Goal: Information Seeking & Learning: Check status

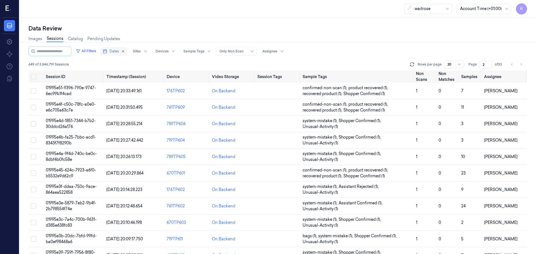
click at [117, 52] on span "Dates" at bounding box center [113, 51] width 9 height 5
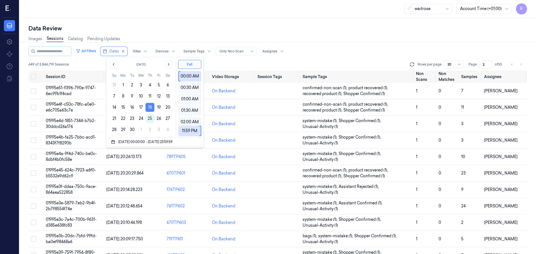
click at [150, 109] on button "18" at bounding box center [149, 107] width 9 height 9
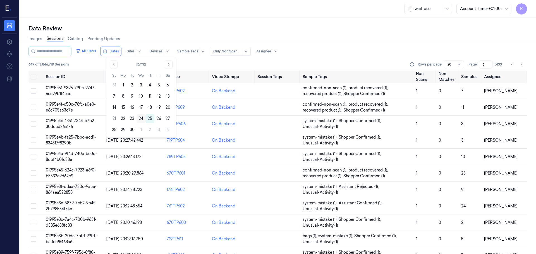
click at [141, 120] on button "24" at bounding box center [141, 118] width 9 height 9
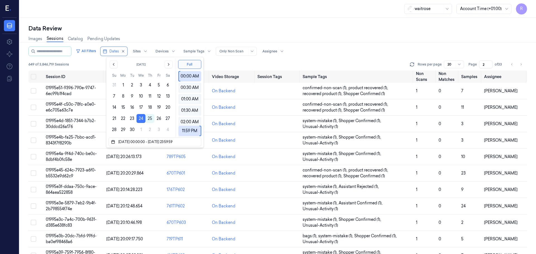
click at [164, 35] on div "Images Sessions Catalog Pending Updates" at bounding box center [277, 39] width 499 height 14
type input "1"
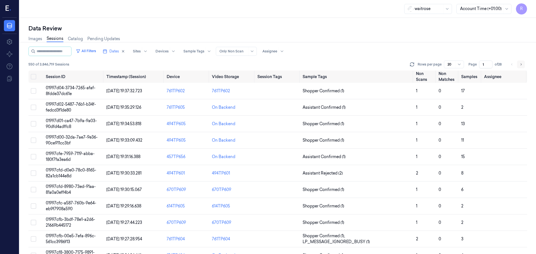
click at [524, 64] on button "Go to next page" at bounding box center [521, 65] width 8 height 8
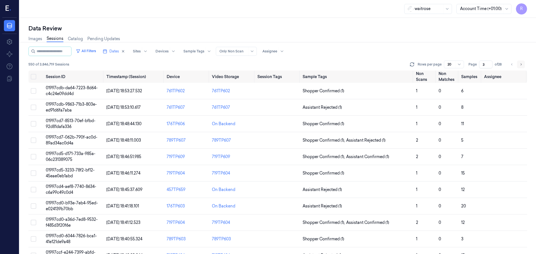
click at [524, 64] on button "Go to next page" at bounding box center [521, 65] width 8 height 8
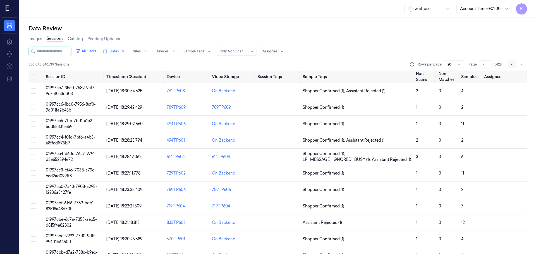
click at [515, 67] on button "Go to previous page" at bounding box center [512, 65] width 8 height 8
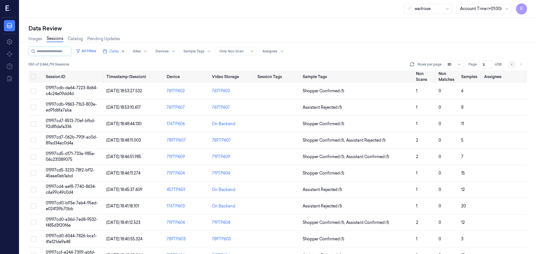
click at [515, 67] on button "Go to previous page" at bounding box center [512, 65] width 8 height 8
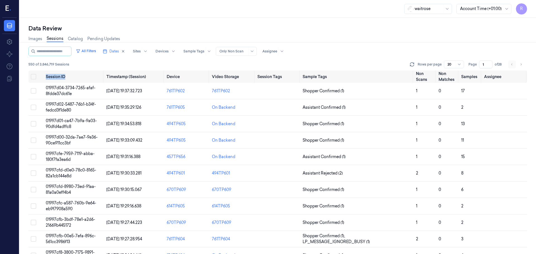
click at [515, 67] on li "pagination" at bounding box center [512, 65] width 8 height 8
click at [520, 67] on button "Go to next page" at bounding box center [521, 65] width 8 height 8
type input "3"
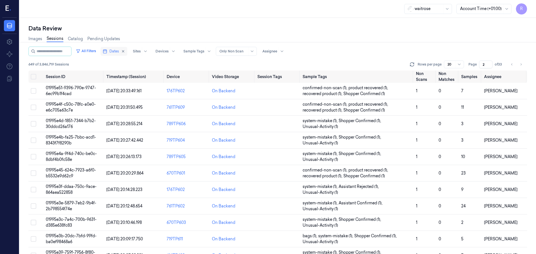
click at [119, 53] on span "Dates" at bounding box center [113, 51] width 9 height 5
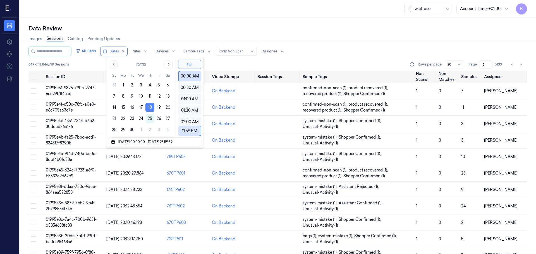
click at [151, 107] on button "18" at bounding box center [149, 107] width 9 height 9
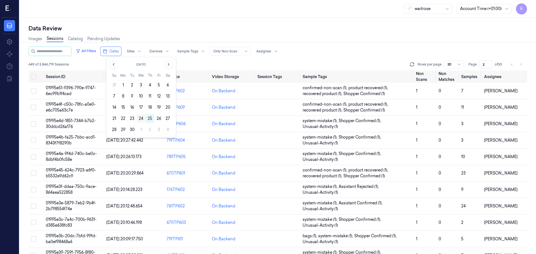
click at [139, 119] on button "24" at bounding box center [141, 118] width 9 height 9
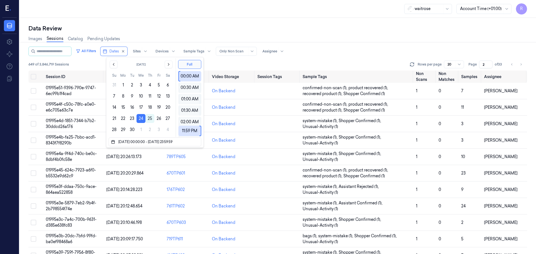
click at [169, 20] on div "Data Review Images Sessions Catalog Pending Updates All Filters Dates Sites Dev…" at bounding box center [278, 136] width 517 height 237
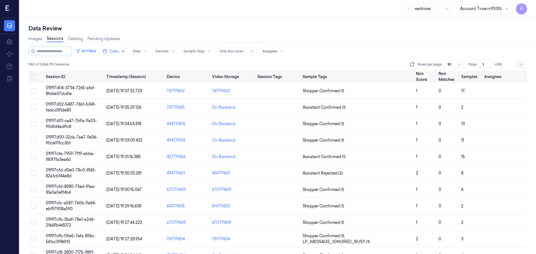
click at [521, 65] on icon "Go to next page" at bounding box center [520, 64] width 3 height 4
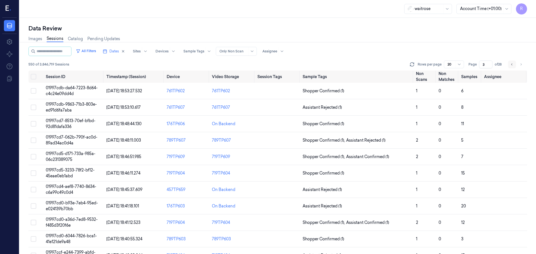
click at [513, 65] on icon "Go to previous page" at bounding box center [511, 64] width 3 height 4
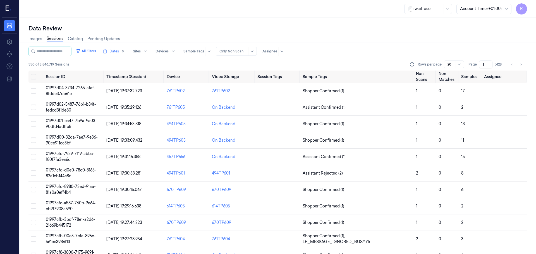
click at [515, 64] on li "pagination" at bounding box center [512, 65] width 8 height 8
click at [521, 66] on icon "Go to next page" at bounding box center [520, 64] width 3 height 4
click at [512, 65] on icon "Go to previous page" at bounding box center [511, 64] width 3 height 4
click at [522, 66] on icon "Go to next page" at bounding box center [520, 64] width 3 height 4
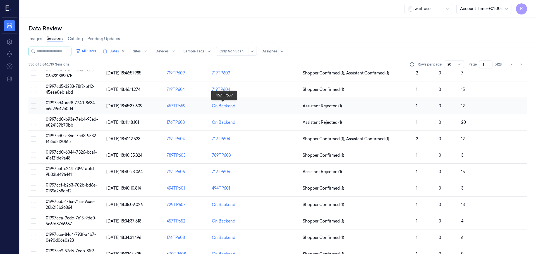
scroll to position [162, 0]
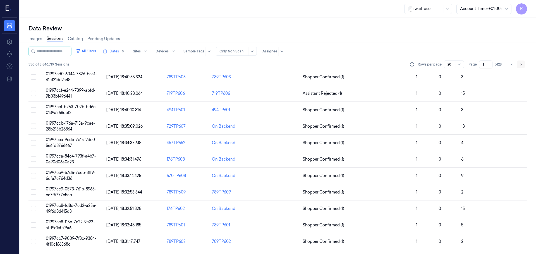
click at [518, 65] on button "Go to next page" at bounding box center [521, 65] width 8 height 8
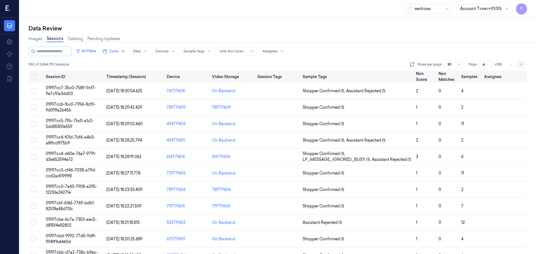
click at [521, 65] on icon "Go to next page" at bounding box center [521, 64] width 1 height 2
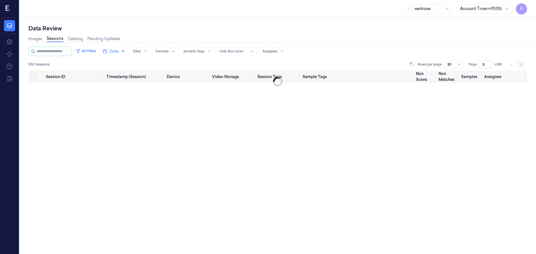
click at [521, 65] on icon "Go to next page" at bounding box center [521, 64] width 1 height 2
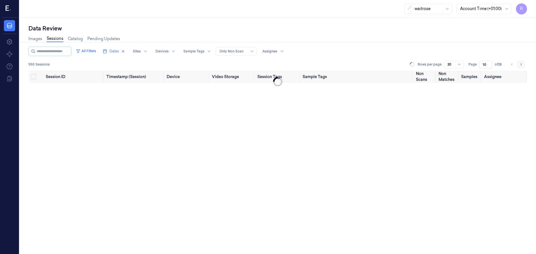
click at [521, 65] on icon "Go to next page" at bounding box center [521, 64] width 1 height 2
click at [521, 66] on icon "Go to next page" at bounding box center [520, 64] width 3 height 4
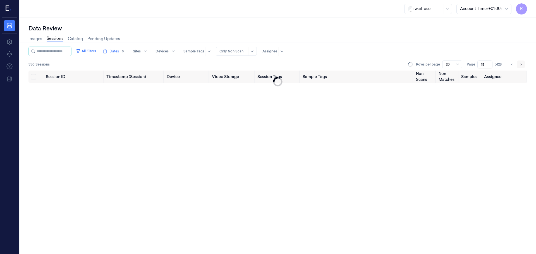
click at [521, 66] on icon "Go to next page" at bounding box center [520, 64] width 3 height 4
click at [522, 68] on button "Go to next page" at bounding box center [521, 65] width 8 height 8
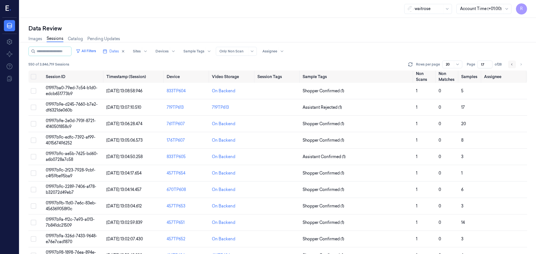
click at [516, 67] on button "Go to previous page" at bounding box center [512, 65] width 8 height 8
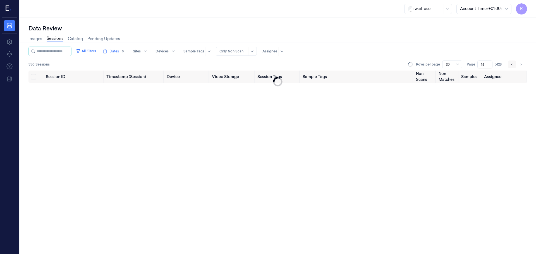
click at [515, 67] on button "Go to previous page" at bounding box center [512, 65] width 8 height 8
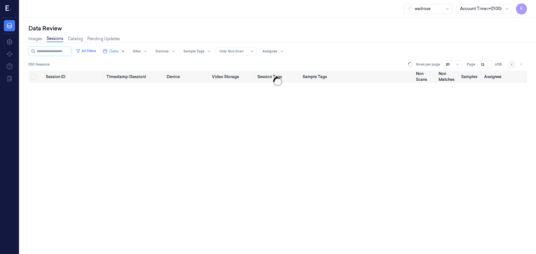
type input "11"
drag, startPoint x: 515, startPoint y: 67, endPoint x: 514, endPoint y: 71, distance: 4.1
click at [514, 70] on div "All Filters Dates Sites Devices Sample Tags Alert Type Only Non Scan Assignee 5…" at bounding box center [277, 59] width 499 height 24
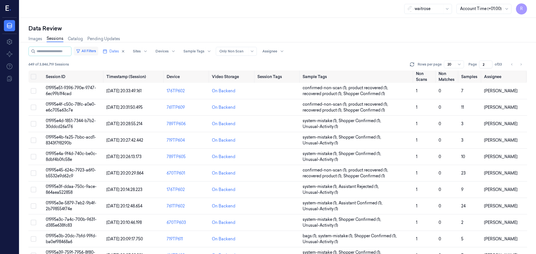
click at [98, 53] on button "All Filters" at bounding box center [86, 51] width 25 height 9
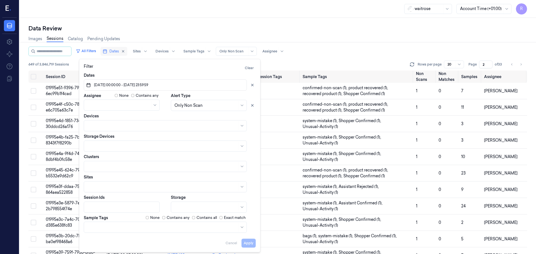
click at [119, 54] on button "Dates" at bounding box center [114, 51] width 27 height 9
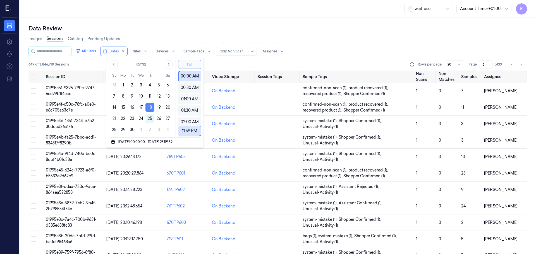
click at [148, 108] on button "18" at bounding box center [149, 107] width 9 height 9
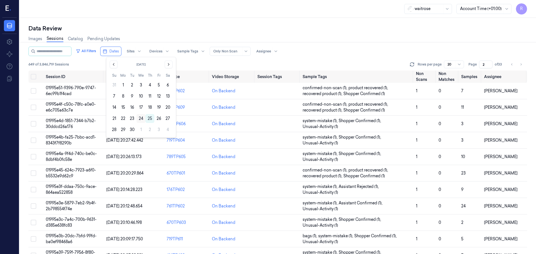
click at [139, 119] on button "24" at bounding box center [141, 118] width 9 height 9
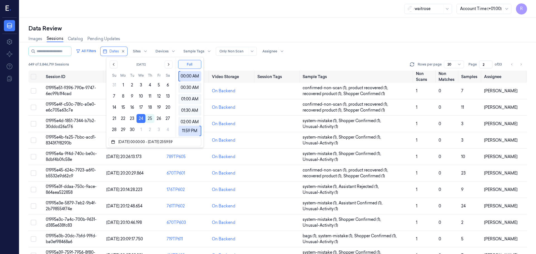
click at [142, 39] on div "Images Sessions Catalog Pending Updates" at bounding box center [277, 39] width 499 height 14
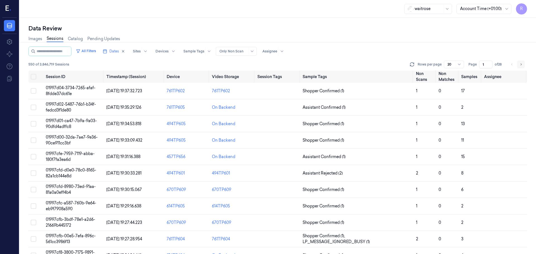
click at [519, 67] on button "Go to next page" at bounding box center [521, 65] width 8 height 8
click at [523, 65] on icon "Go to next page" at bounding box center [520, 64] width 3 height 4
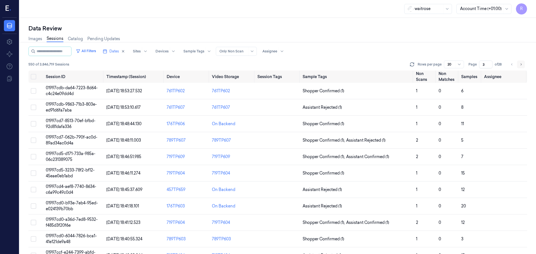
click at [519, 65] on button "Go to next page" at bounding box center [521, 65] width 8 height 8
type input "4"
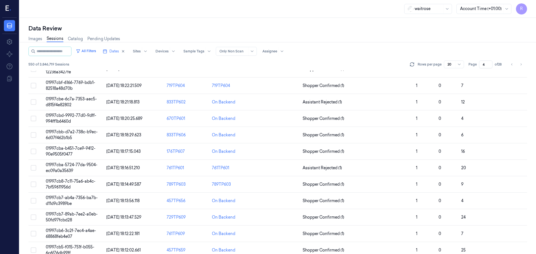
scroll to position [162, 0]
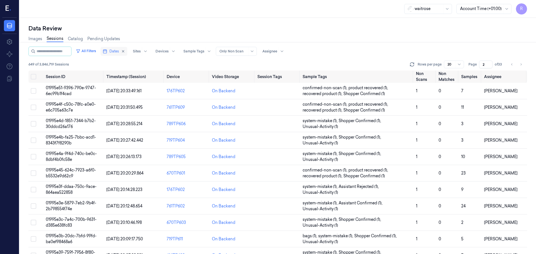
click at [115, 51] on span "Dates" at bounding box center [113, 51] width 9 height 5
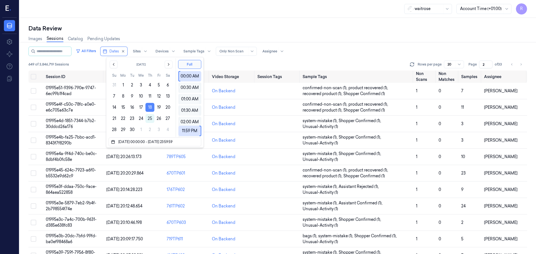
click at [149, 108] on button "18" at bounding box center [149, 107] width 9 height 9
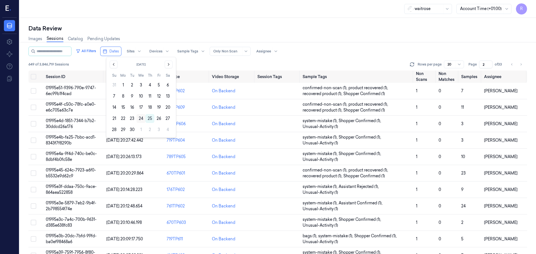
click at [139, 120] on button "24" at bounding box center [141, 118] width 9 height 9
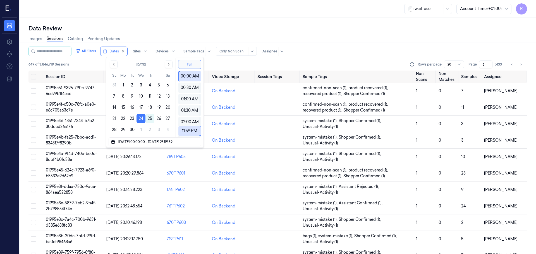
click at [163, 24] on div "Data Review Images Sessions Catalog Pending Updates All Filters Dates Sites Dev…" at bounding box center [278, 136] width 517 height 237
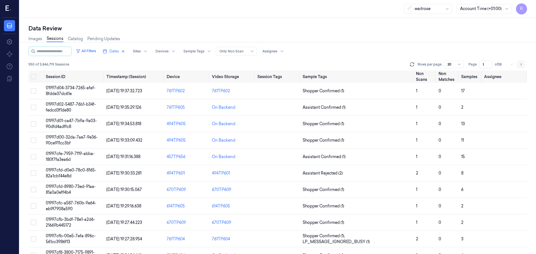
click at [523, 66] on button "Go to next page" at bounding box center [521, 65] width 8 height 8
click at [511, 65] on icon "Go to previous page" at bounding box center [511, 64] width 3 height 4
click at [523, 65] on button "Go to next page" at bounding box center [521, 65] width 8 height 8
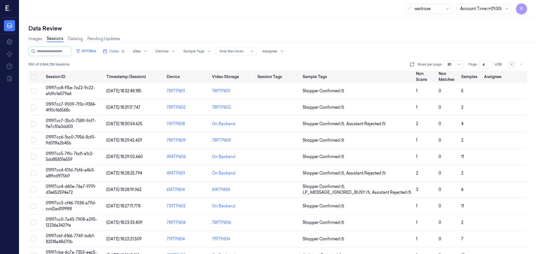
click at [516, 65] on button "Go to previous page" at bounding box center [512, 65] width 8 height 8
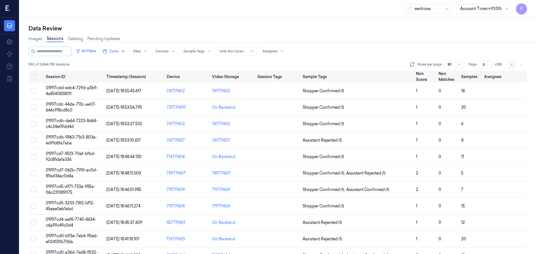
click at [516, 65] on button "Go to previous page" at bounding box center [512, 65] width 8 height 8
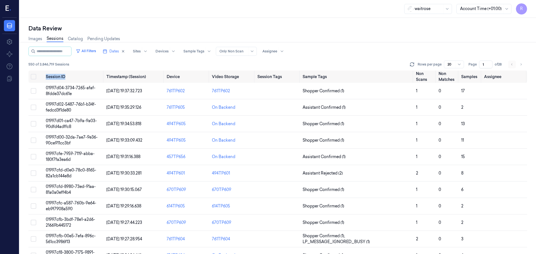
click at [516, 65] on li "pagination" at bounding box center [512, 65] width 8 height 8
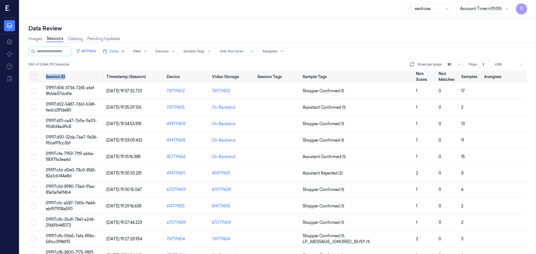
click at [515, 65] on li "pagination" at bounding box center [512, 65] width 8 height 8
click at [394, 50] on div "All Filters Dates Sites Devices Sample Tags Alert Type Only Non Scan Assignee" at bounding box center [277, 51] width 499 height 9
click at [517, 67] on ul "pagination" at bounding box center [516, 65] width 17 height 8
click at [520, 67] on button "Go to next page" at bounding box center [521, 65] width 8 height 8
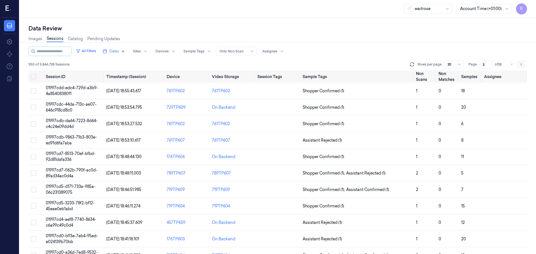
click at [520, 67] on button "Go to next page" at bounding box center [521, 65] width 8 height 8
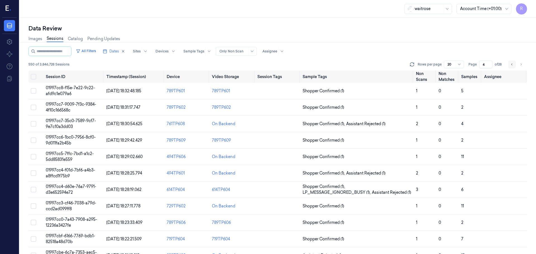
drag, startPoint x: 520, startPoint y: 66, endPoint x: 516, endPoint y: 67, distance: 4.2
click at [516, 67] on ul "pagination" at bounding box center [516, 65] width 17 height 8
click at [516, 67] on button "Go to previous page" at bounding box center [512, 65] width 8 height 8
click at [515, 67] on button "Go to previous page" at bounding box center [512, 65] width 8 height 8
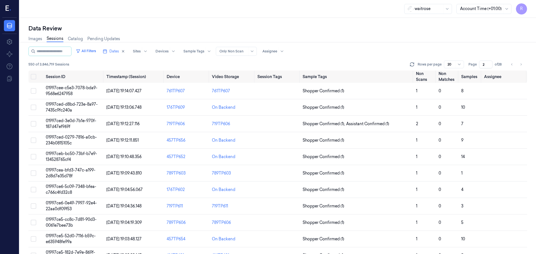
click at [514, 67] on button "Go to previous page" at bounding box center [512, 65] width 8 height 8
click at [514, 67] on li "pagination" at bounding box center [512, 65] width 8 height 8
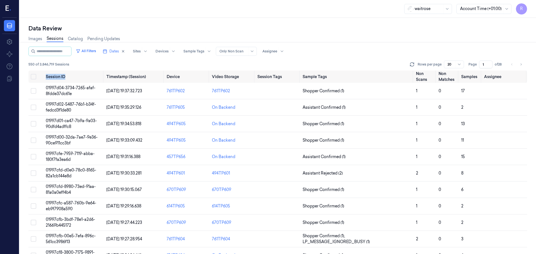
click at [514, 67] on li "pagination" at bounding box center [512, 65] width 8 height 8
click at [514, 63] on li "pagination" at bounding box center [512, 65] width 8 height 8
click at [512, 64] on li "pagination" at bounding box center [512, 65] width 8 height 8
click at [512, 66] on li "pagination" at bounding box center [512, 65] width 8 height 8
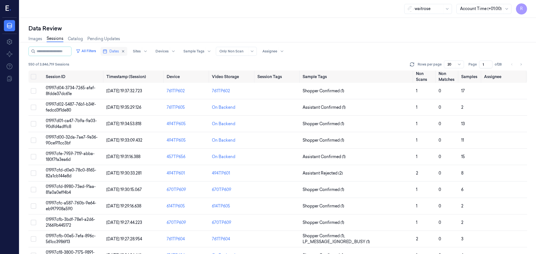
click at [116, 51] on span "Dates" at bounding box center [113, 51] width 9 height 5
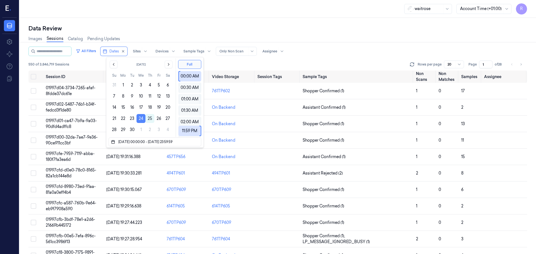
click at [140, 117] on button "24" at bounding box center [141, 118] width 9 height 9
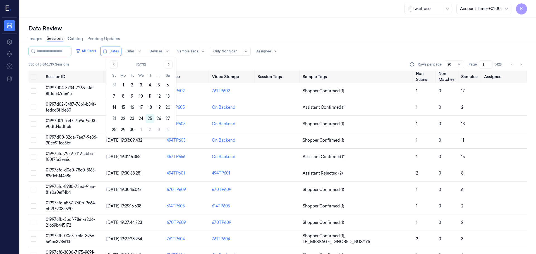
click at [140, 117] on button "24" at bounding box center [141, 118] width 9 height 9
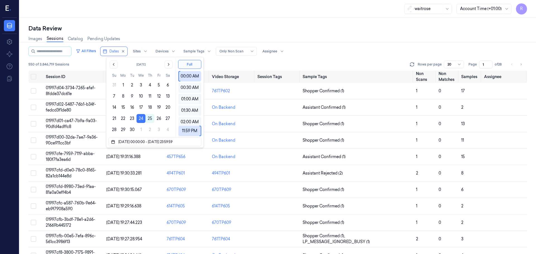
click at [175, 30] on div "Data Review" at bounding box center [277, 29] width 499 height 8
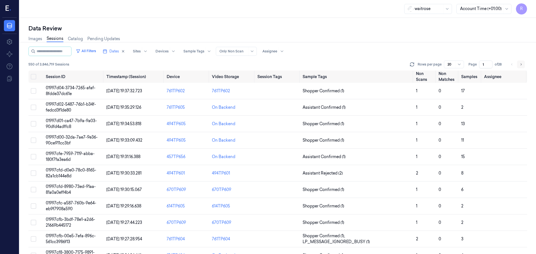
click at [522, 65] on icon "Go to next page" at bounding box center [521, 64] width 1 height 2
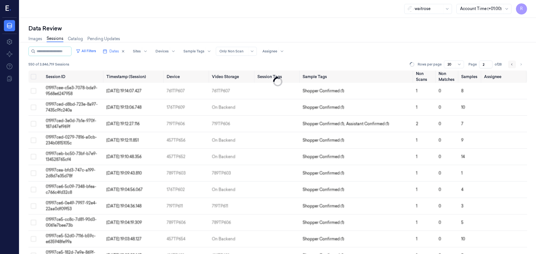
click at [512, 66] on icon "Go to previous page" at bounding box center [511, 64] width 3 height 4
click at [512, 66] on li "pagination" at bounding box center [512, 65] width 8 height 8
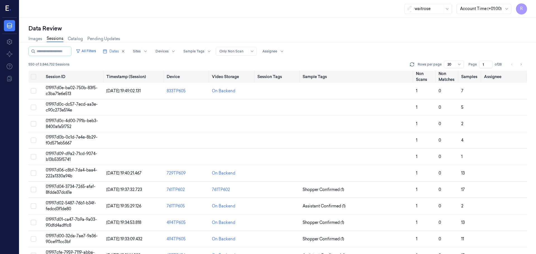
click at [511, 64] on li "pagination" at bounding box center [512, 65] width 8 height 8
click at [519, 66] on button "Go to next page" at bounding box center [521, 65] width 8 height 8
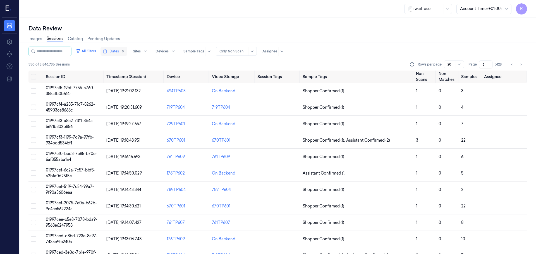
click at [116, 49] on span "Dates" at bounding box center [113, 51] width 9 height 5
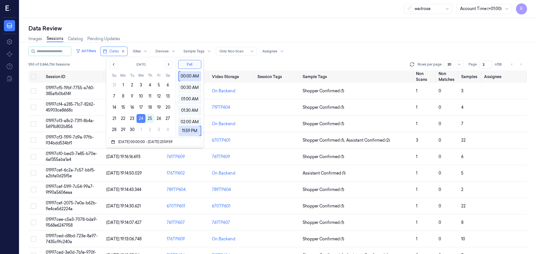
click at [142, 116] on button "24" at bounding box center [141, 118] width 9 height 9
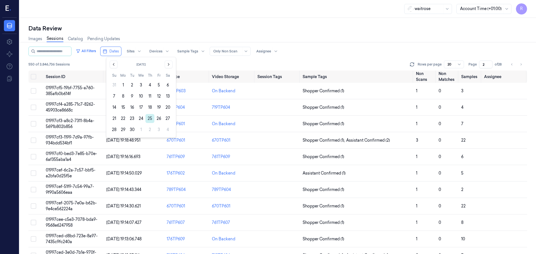
click at [146, 119] on button "25" at bounding box center [149, 118] width 9 height 9
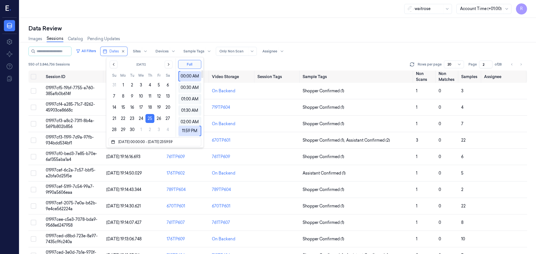
click at [204, 40] on div "Images Sessions Catalog Pending Updates" at bounding box center [277, 39] width 499 height 14
type input "1"
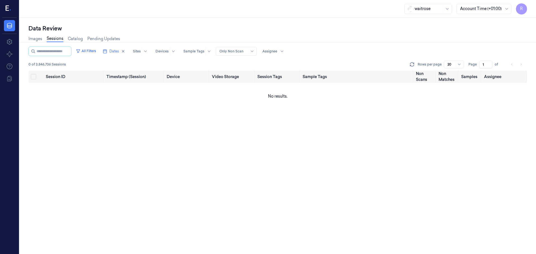
click at [521, 66] on li "pagination" at bounding box center [521, 65] width 8 height 8
click at [514, 65] on li "pagination" at bounding box center [512, 65] width 8 height 8
click at [510, 67] on li "pagination" at bounding box center [512, 65] width 8 height 8
click at [107, 52] on icon "button" at bounding box center [105, 51] width 4 height 4
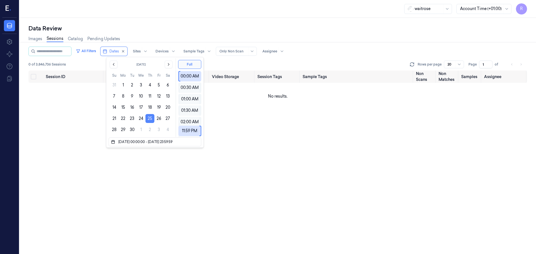
click at [152, 117] on button "25" at bounding box center [149, 118] width 9 height 9
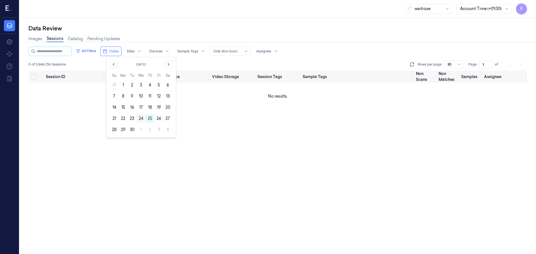
click at [140, 118] on button "24" at bounding box center [141, 118] width 9 height 9
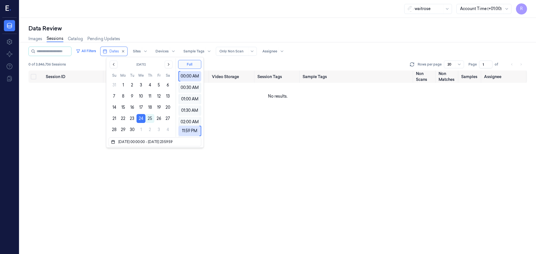
click at [364, 34] on div "Images Sessions Catalog Pending Updates" at bounding box center [277, 39] width 499 height 14
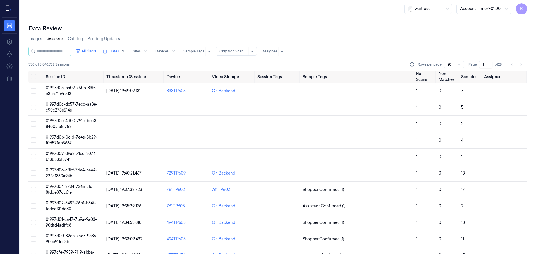
click at [516, 59] on div "All Filters Dates Sites Devices Sample Tags Alert Type Only Non Scan Assignee 5…" at bounding box center [277, 59] width 499 height 24
click at [399, 111] on td at bounding box center [356, 107] width 113 height 16
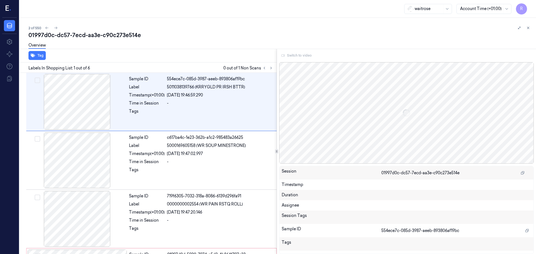
click at [287, 58] on div "Switch to video" at bounding box center [406, 55] width 255 height 9
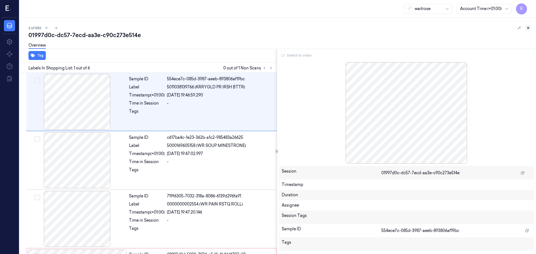
click at [527, 28] on icon at bounding box center [528, 28] width 4 height 4
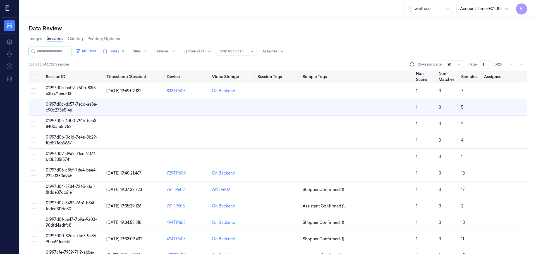
click at [511, 66] on li "pagination" at bounding box center [512, 65] width 8 height 8
click at [513, 65] on li "pagination" at bounding box center [512, 65] width 8 height 8
click at [521, 66] on icon "Go to next page" at bounding box center [520, 64] width 3 height 4
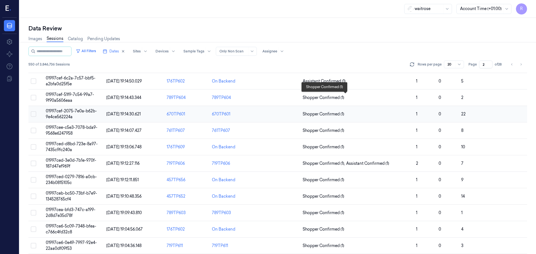
scroll to position [162, 0]
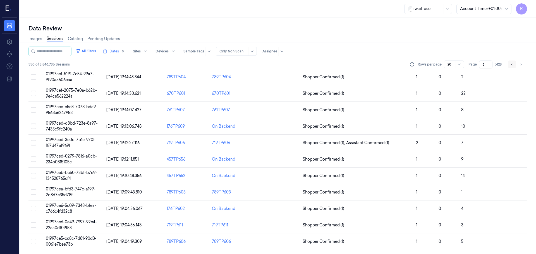
click at [513, 63] on icon "Go to previous page" at bounding box center [511, 64] width 3 height 4
type input "1"
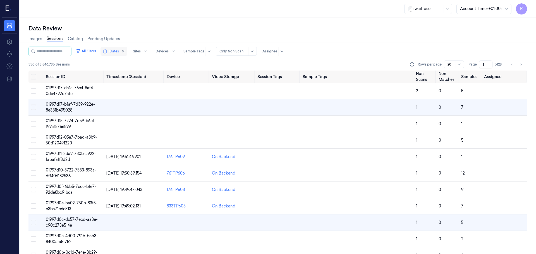
click at [117, 53] on span "Dates" at bounding box center [113, 51] width 9 height 5
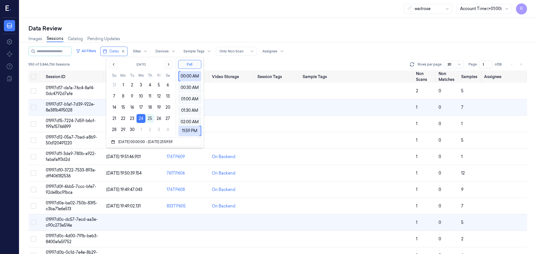
click at [125, 51] on icon "button" at bounding box center [123, 51] width 4 height 4
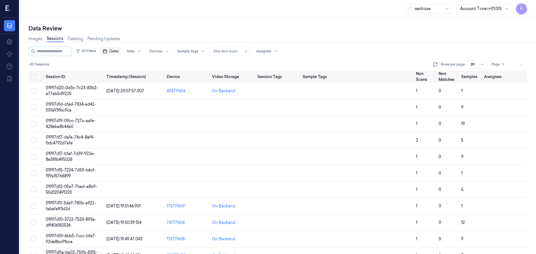
click at [116, 54] on button "Dates" at bounding box center [111, 51] width 21 height 9
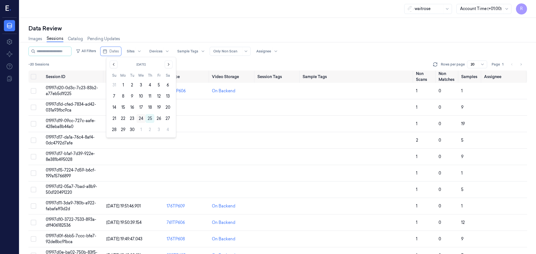
click at [141, 119] on button "24" at bounding box center [141, 118] width 9 height 9
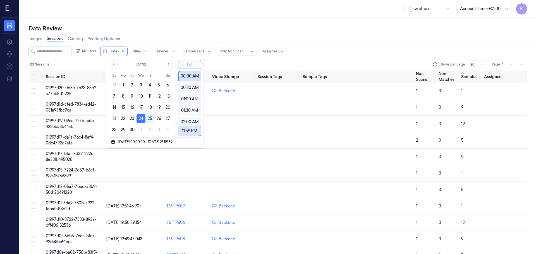
click at [137, 39] on div "Images Sessions Catalog Pending Updates" at bounding box center [277, 39] width 499 height 14
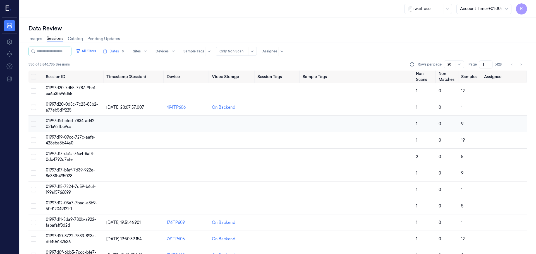
click at [214, 125] on td at bounding box center [232, 124] width 45 height 16
click at [208, 114] on td "494TP606" at bounding box center [186, 107] width 45 height 16
click at [244, 110] on div "On Backend" at bounding box center [232, 108] width 41 height 6
click at [244, 125] on td at bounding box center [232, 124] width 45 height 16
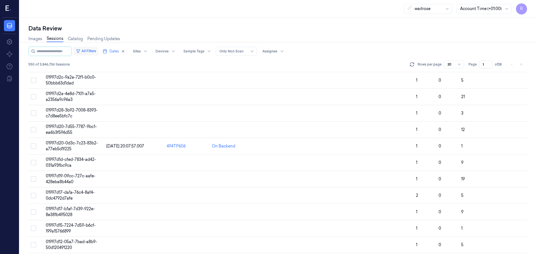
scroll to position [126, 0]
click at [115, 52] on span "Dates" at bounding box center [113, 51] width 9 height 5
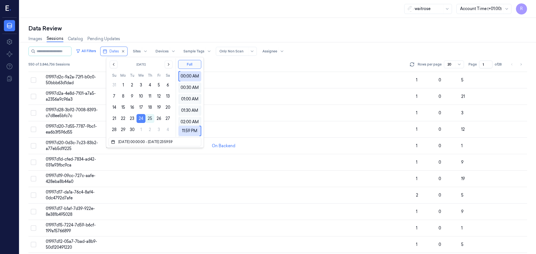
click at [142, 119] on button "24" at bounding box center [141, 118] width 9 height 9
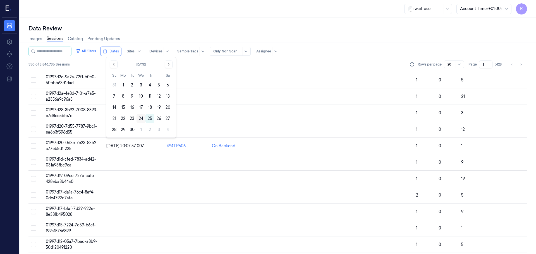
click at [140, 118] on button "24" at bounding box center [141, 118] width 9 height 9
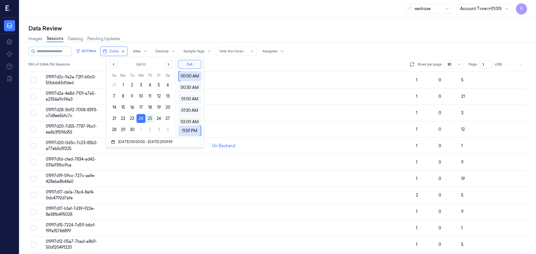
click at [161, 22] on div "Data Review Images Sessions Catalog Pending Updates All Filters Dates Sites Dev…" at bounding box center [278, 136] width 517 height 237
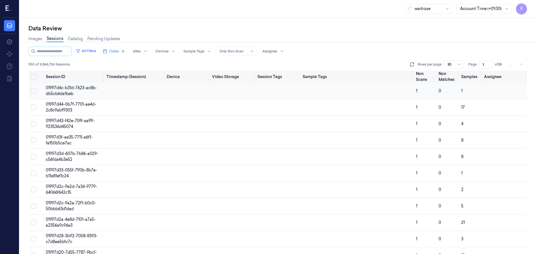
click at [229, 95] on td at bounding box center [232, 91] width 45 height 16
click at [220, 116] on td at bounding box center [232, 124] width 45 height 16
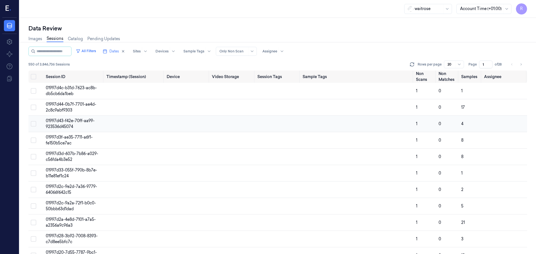
click at [220, 116] on td at bounding box center [232, 124] width 45 height 16
click at [234, 102] on td at bounding box center [232, 107] width 45 height 16
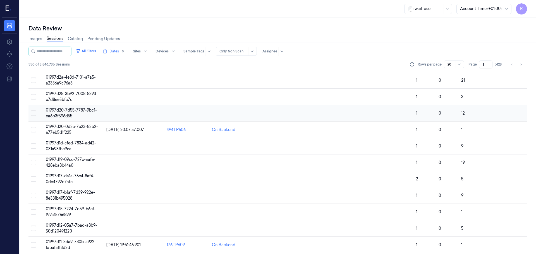
scroll to position [162, 0]
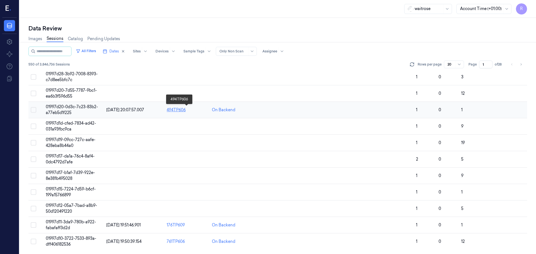
click at [204, 108] on div "494TP606" at bounding box center [187, 110] width 41 height 6
click at [169, 109] on div "494TP606" at bounding box center [187, 110] width 41 height 6
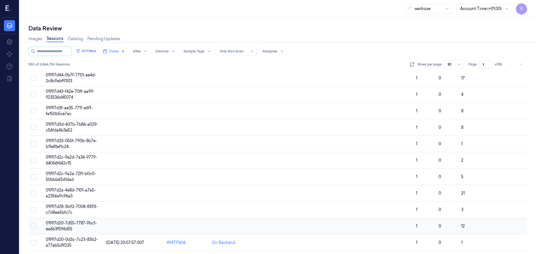
scroll to position [0, 0]
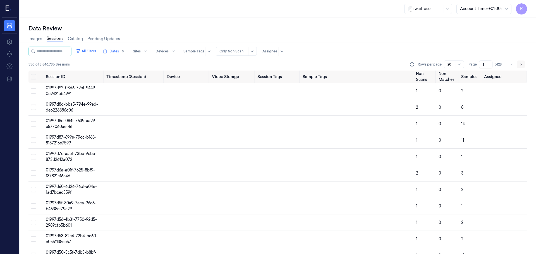
click at [523, 65] on button "Go to next page" at bounding box center [521, 65] width 8 height 8
click at [512, 64] on icon "Go to previous page" at bounding box center [511, 64] width 1 height 2
type input "1"
click at [333, 109] on td at bounding box center [356, 107] width 113 height 16
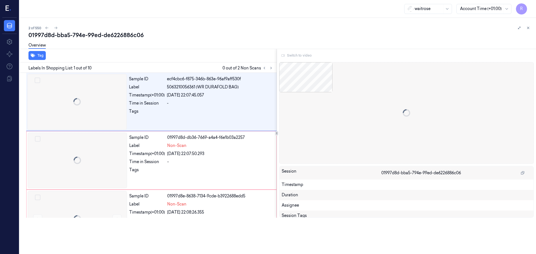
click at [328, 99] on div "2 of 550 01997d8d-bba5-794e-99ed-de6226886c06 Overview Tag Labels In Shopping L…" at bounding box center [278, 136] width 517 height 237
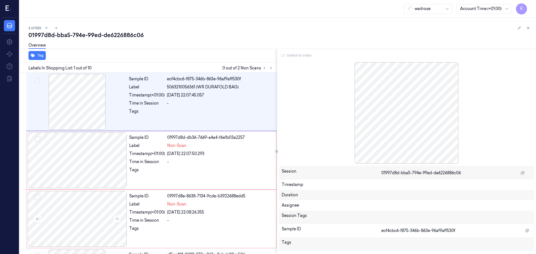
drag, startPoint x: 319, startPoint y: 59, endPoint x: 502, endPoint y: 22, distance: 186.2
click at [321, 59] on div "Switch to video" at bounding box center [406, 55] width 255 height 9
click at [527, 30] on icon at bounding box center [528, 28] width 4 height 4
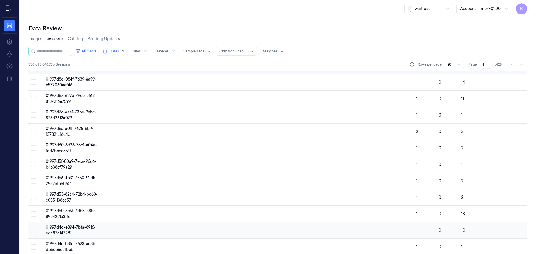
scroll to position [84, 0]
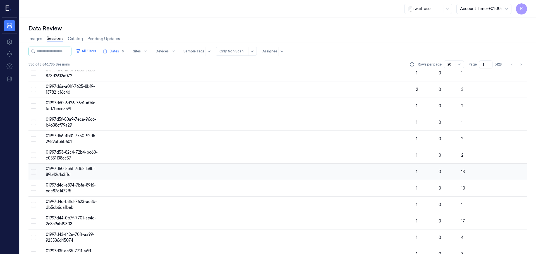
click at [294, 165] on td at bounding box center [277, 172] width 45 height 16
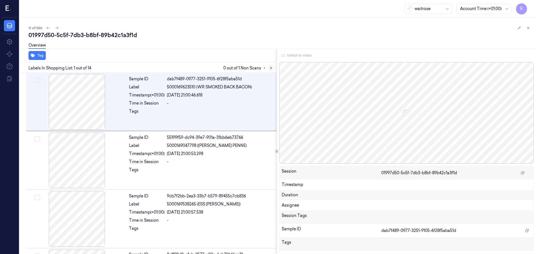
click at [272, 68] on icon at bounding box center [271, 68] width 4 height 4
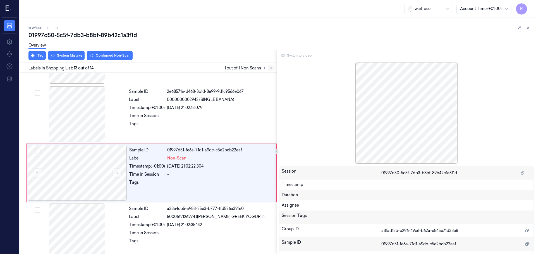
scroll to position [641, 0]
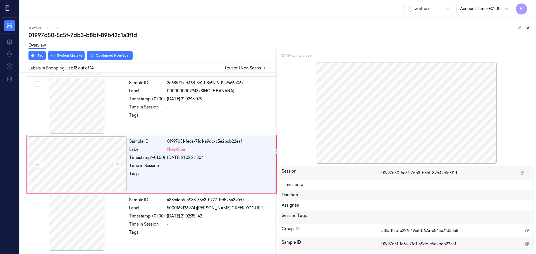
click at [529, 29] on icon at bounding box center [528, 28] width 4 height 4
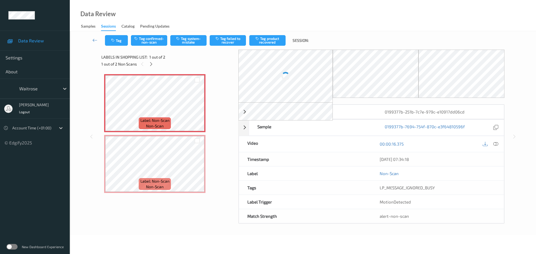
click at [158, 65] on div "1 out of 2 Non Scans" at bounding box center [167, 64] width 133 height 7
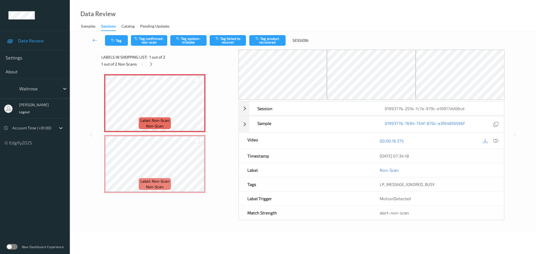
click at [158, 65] on div "1 out of 2 Non Scans" at bounding box center [167, 64] width 133 height 7
click at [153, 65] on icon at bounding box center [151, 64] width 5 height 5
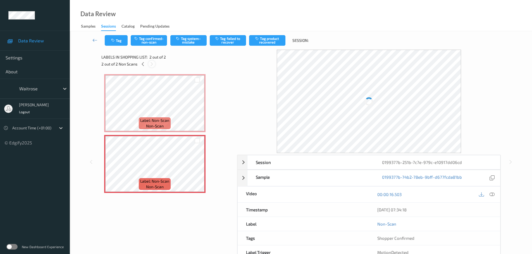
click at [152, 65] on icon at bounding box center [151, 64] width 5 height 5
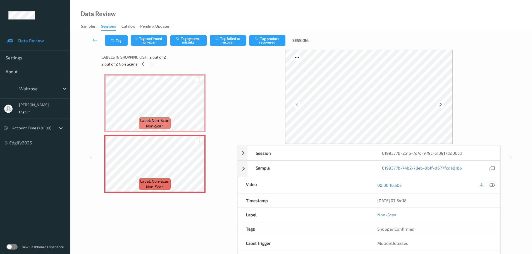
click at [493, 184] on icon at bounding box center [492, 185] width 5 height 5
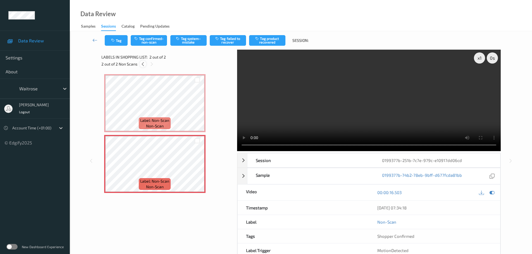
click at [143, 64] on icon at bounding box center [142, 64] width 5 height 5
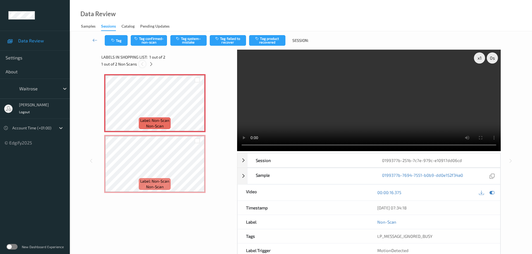
click at [143, 64] on icon at bounding box center [142, 64] width 5 height 5
click at [153, 62] on icon at bounding box center [151, 64] width 5 height 5
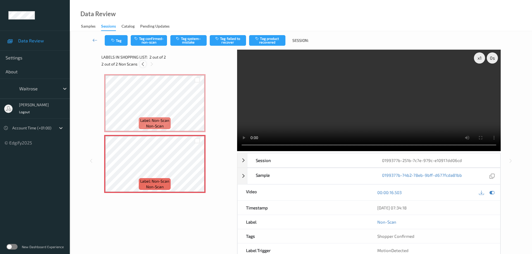
click at [146, 65] on div at bounding box center [142, 64] width 7 height 7
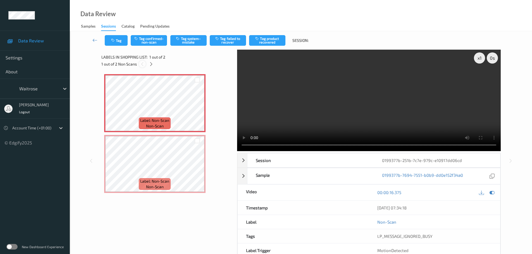
click at [146, 65] on div "1 out of 2 Non Scans" at bounding box center [167, 64] width 132 height 7
click at [152, 70] on div "Labels in shopping list: 1 out of 2 1 out of 2 Non Scans" at bounding box center [167, 61] width 132 height 22
click at [479, 63] on div "x 1" at bounding box center [479, 58] width 11 height 11
click at [479, 63] on div "x 2" at bounding box center [479, 58] width 11 height 11
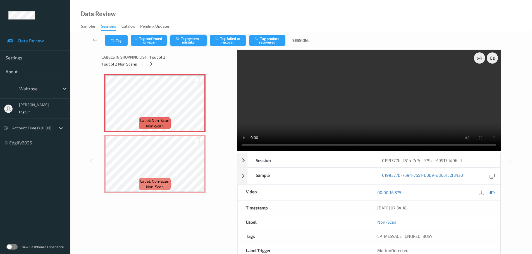
click at [184, 43] on button "Tag system-mistake" at bounding box center [188, 40] width 36 height 11
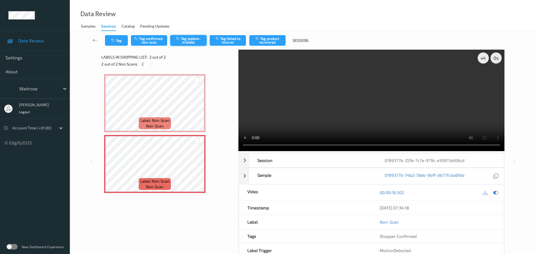
click at [189, 41] on button "Tag system-mistake" at bounding box center [188, 40] width 36 height 11
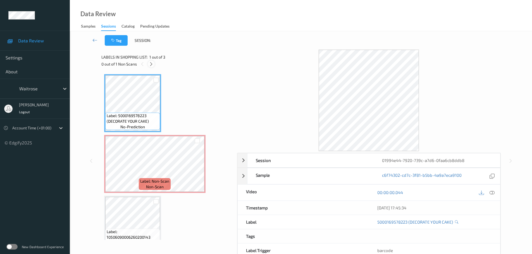
click at [151, 63] on icon at bounding box center [151, 64] width 5 height 5
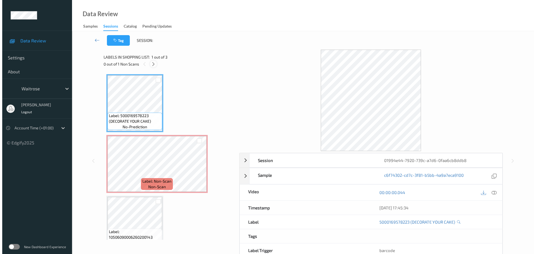
scroll to position [3, 0]
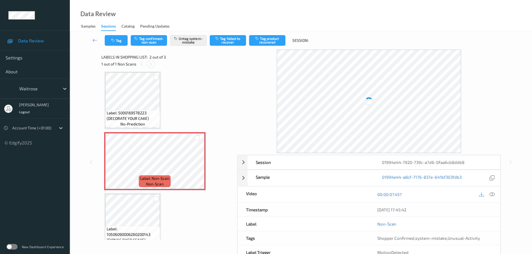
click at [151, 63] on icon at bounding box center [150, 64] width 5 height 5
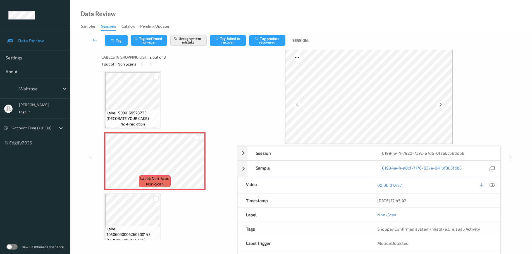
click at [496, 184] on div "00:00:07.457" at bounding box center [434, 186] width 131 height 16
click at [492, 186] on icon at bounding box center [492, 185] width 5 height 5
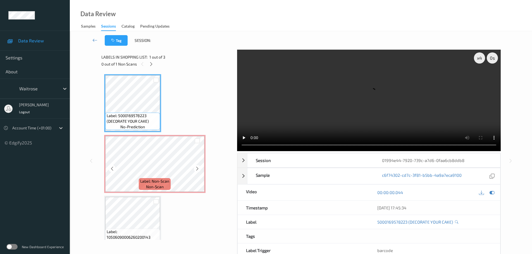
scroll to position [17, 0]
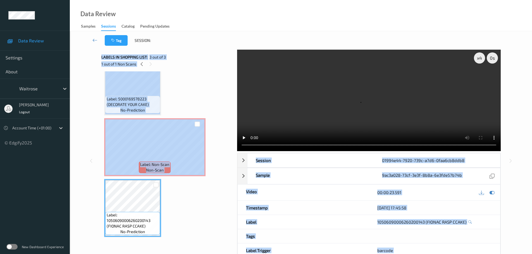
drag, startPoint x: 243, startPoint y: 152, endPoint x: 235, endPoint y: 152, distance: 8.7
click at [235, 152] on div "x 4 0 s Session 01994e44-7920-739c-a7d6-0faa6cb8ddb8 Session ID 01994e44-7920-7…" at bounding box center [300, 161] width 399 height 223
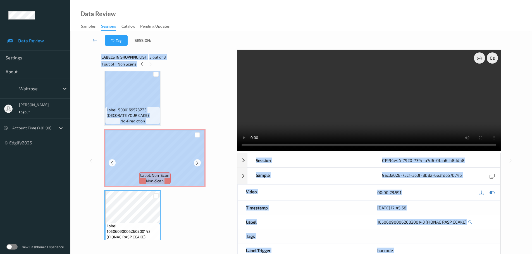
scroll to position [0, 0]
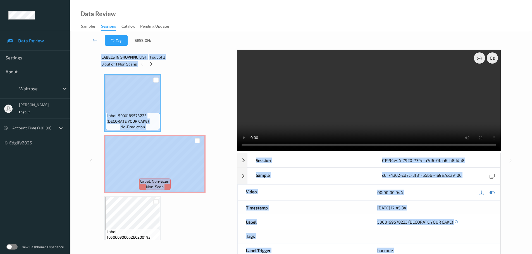
click at [195, 98] on div "Label: 5000169578223 (DECORATE YOUR CAKE) no-prediction Label: Non-Scan non-sca…" at bounding box center [167, 164] width 126 height 180
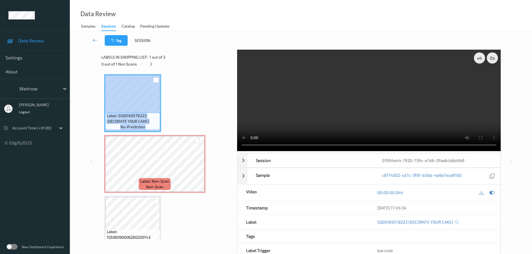
click at [196, 97] on div "Label: 5000169578223 (DECORATE YOUR CAKE) no-prediction Label: Non-Scan non-sca…" at bounding box center [167, 164] width 126 height 180
click at [191, 99] on div "Label: 5000169578223 (DECORATE YOUR CAKE) no-prediction Label: Non-Scan non-sca…" at bounding box center [167, 164] width 126 height 180
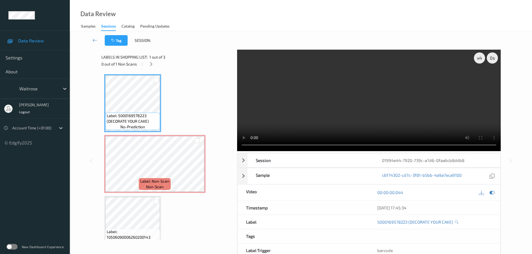
click at [156, 68] on div "Labels in shopping list: 1 out of 3 0 out of 1 Non Scans" at bounding box center [167, 61] width 132 height 22
click at [148, 65] on div at bounding box center [151, 64] width 7 height 7
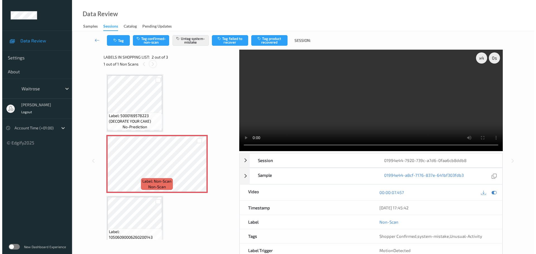
scroll to position [3, 0]
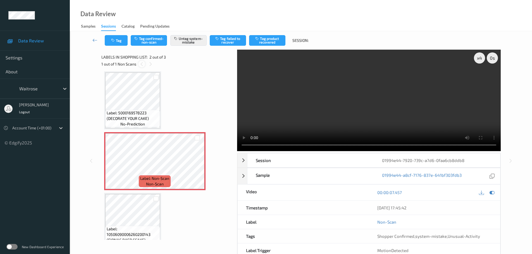
click at [141, 65] on icon at bounding box center [141, 64] width 5 height 5
drag, startPoint x: 144, startPoint y: 65, endPoint x: 152, endPoint y: 70, distance: 9.0
click at [146, 70] on div "Labels in shopping list: 2 out of 3 1 out of 1 Non Scans" at bounding box center [167, 61] width 132 height 22
click at [115, 44] on button "Tag" at bounding box center [116, 40] width 23 height 11
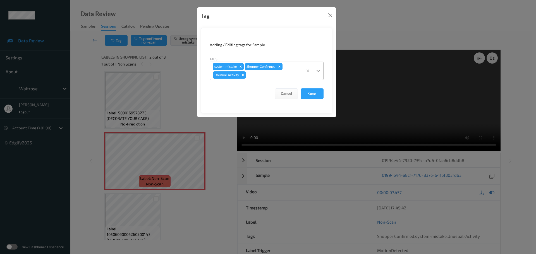
click at [317, 72] on icon at bounding box center [319, 71] width 6 height 6
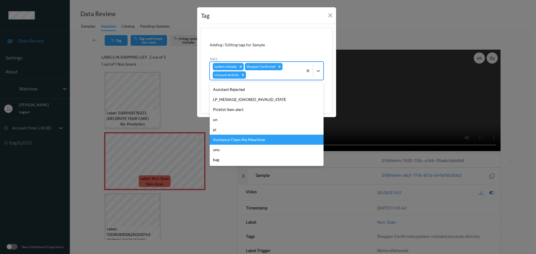
scroll to position [0, 0]
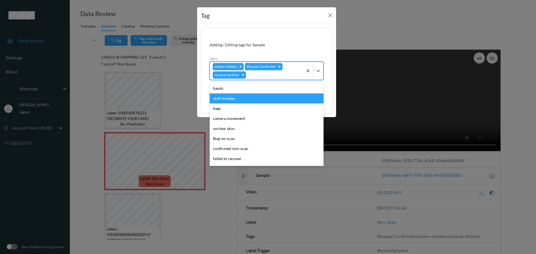
click at [227, 99] on div "staff mistake" at bounding box center [267, 99] width 114 height 10
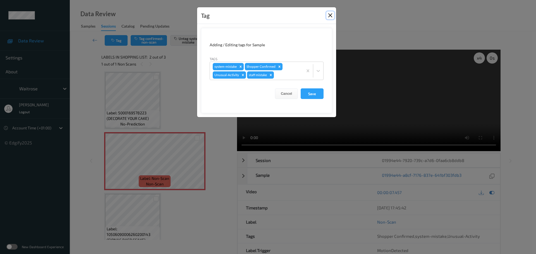
click at [327, 15] on button "Close" at bounding box center [330, 15] width 8 height 8
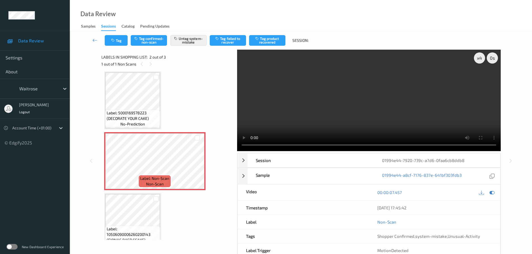
click at [188, 225] on div "Label: 5000169578223 (DECORATE YOUR CAKE) no-prediction Label: Non-Scan non-sca…" at bounding box center [167, 161] width 126 height 180
click at [171, 191] on div "Label: 5000169578223 (DECORATE YOUR CAKE) no-prediction Label: Non-Scan non-sca…" at bounding box center [167, 161] width 126 height 180
click at [196, 108] on div "Label: 5000169578223 (DECORATE YOUR CAKE) no-prediction Label: Non-Scan non-sca…" at bounding box center [167, 161] width 126 height 180
click at [119, 41] on button "Tag" at bounding box center [116, 40] width 23 height 11
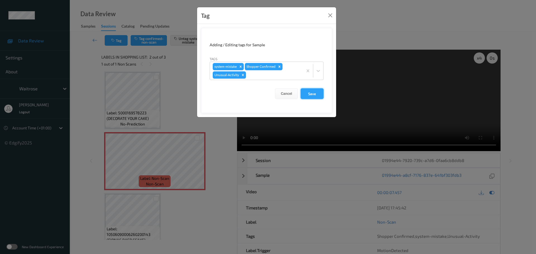
click at [312, 94] on button "Save" at bounding box center [312, 94] width 23 height 11
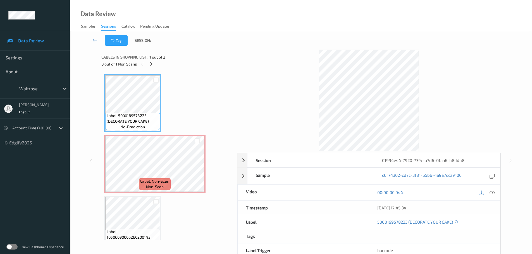
click at [156, 66] on div "0 out of 1 Non Scans" at bounding box center [167, 64] width 132 height 7
click at [152, 62] on icon at bounding box center [151, 64] width 5 height 5
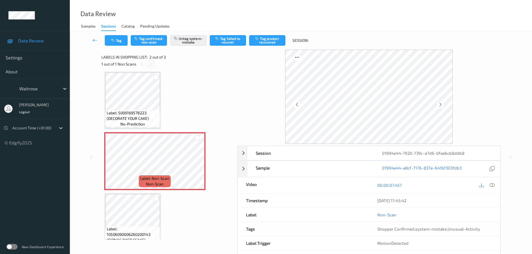
click at [151, 62] on icon at bounding box center [150, 64] width 5 height 5
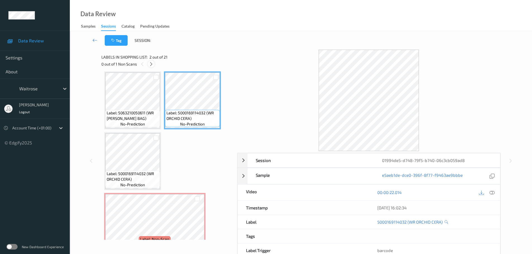
click at [153, 65] on icon at bounding box center [151, 64] width 5 height 5
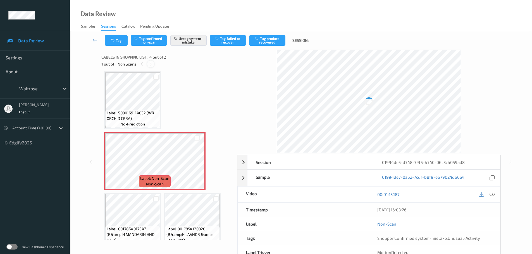
click at [153, 65] on icon at bounding box center [150, 64] width 5 height 5
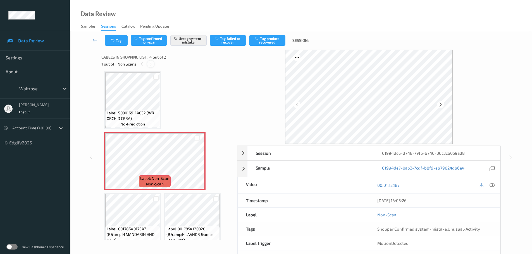
click at [153, 65] on icon at bounding box center [150, 64] width 5 height 5
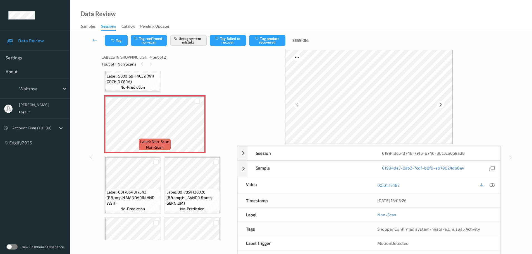
scroll to position [112, 0]
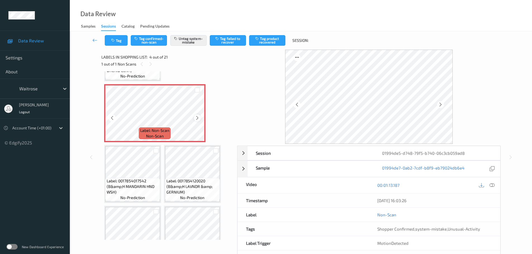
click at [200, 118] on div at bounding box center [197, 117] width 7 height 7
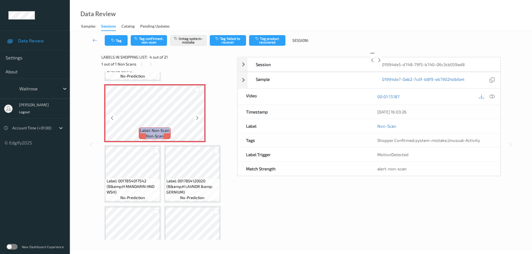
click at [200, 118] on div at bounding box center [197, 117] width 7 height 7
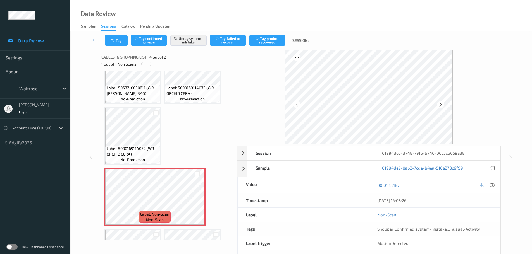
scroll to position [0, 0]
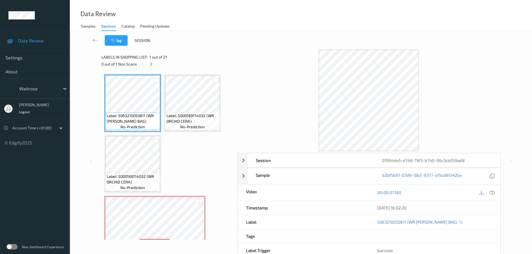
click at [492, 192] on icon at bounding box center [492, 192] width 5 height 5
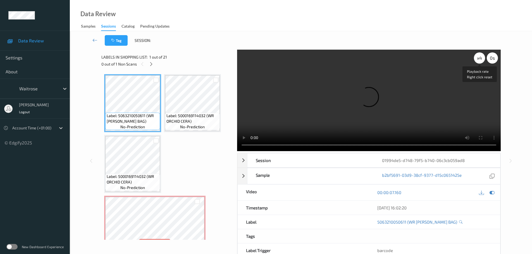
click at [481, 58] on div "x 4" at bounding box center [479, 58] width 11 height 11
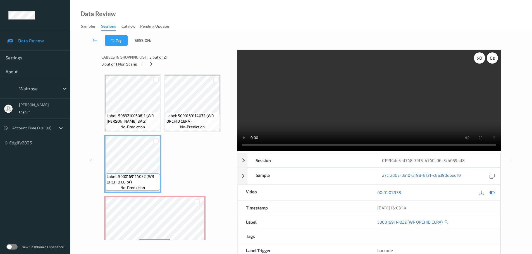
click at [481, 58] on div "x 8" at bounding box center [479, 58] width 11 height 11
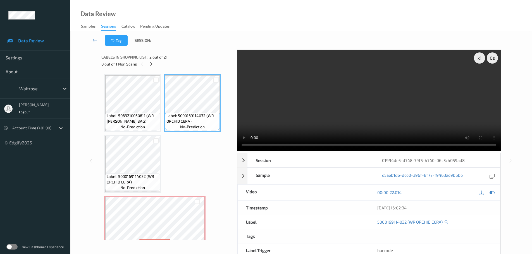
click at [65, 163] on ul "Data Review Settings About waitrose Rohith Acharya Logout Account Time (+01:00)…" at bounding box center [35, 127] width 70 height 254
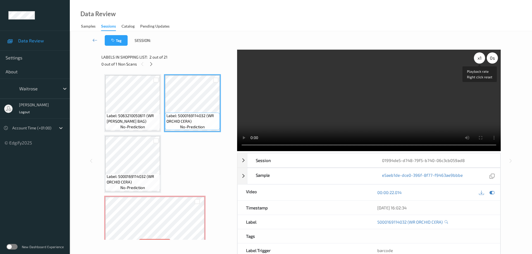
click at [478, 56] on div "x 1" at bounding box center [479, 58] width 11 height 11
click at [478, 56] on div "x 2" at bounding box center [479, 58] width 11 height 11
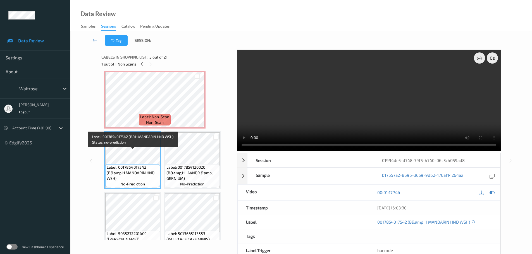
scroll to position [112, 0]
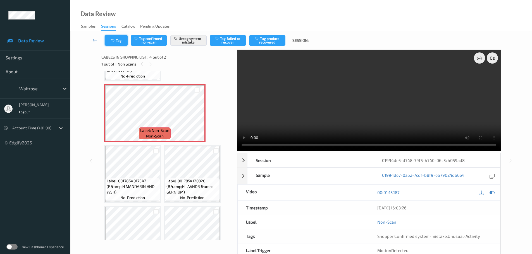
click at [117, 39] on button "Tag" at bounding box center [116, 40] width 23 height 11
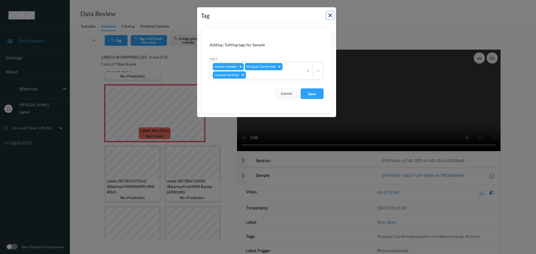
click at [330, 13] on button "Close" at bounding box center [330, 15] width 8 height 8
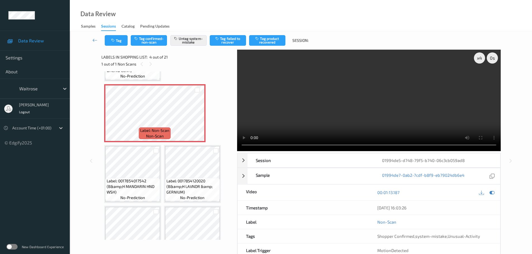
scroll to position [0, 0]
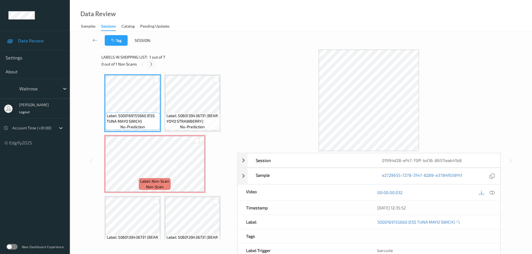
drag, startPoint x: 161, startPoint y: 102, endPoint x: 152, endPoint y: 67, distance: 36.1
click at [152, 67] on div at bounding box center [151, 64] width 7 height 7
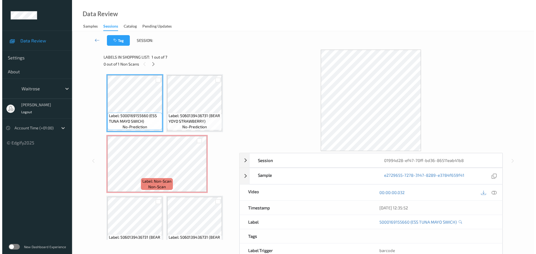
scroll to position [3, 0]
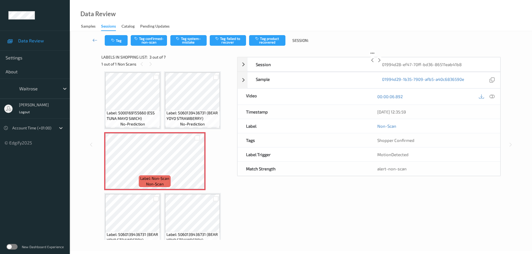
click at [494, 119] on div "15/09/2025 12:35:59" at bounding box center [434, 112] width 131 height 14
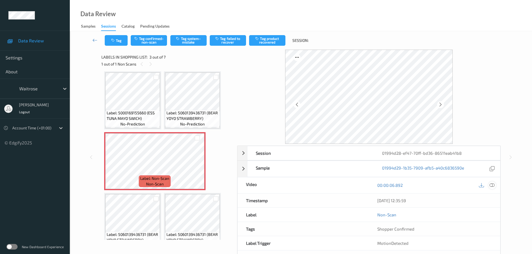
click at [493, 186] on icon at bounding box center [492, 185] width 5 height 5
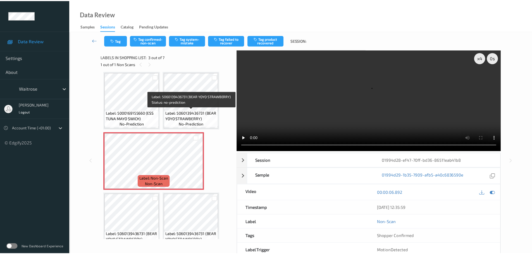
scroll to position [0, 0]
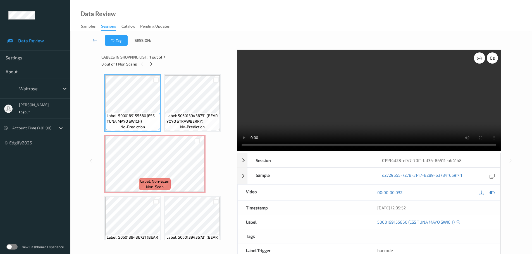
click at [484, 62] on div "x 4 0 s" at bounding box center [486, 58] width 24 height 11
click at [482, 59] on div "x 4" at bounding box center [479, 58] width 11 height 11
click at [485, 58] on div "x 8 0 s Seek offset Right click reset" at bounding box center [486, 58] width 24 height 11
drag, startPoint x: 478, startPoint y: 59, endPoint x: 433, endPoint y: 77, distance: 48.2
click at [477, 59] on div "x 8" at bounding box center [479, 58] width 11 height 11
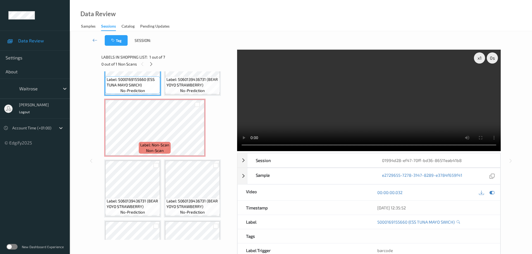
scroll to position [78, 0]
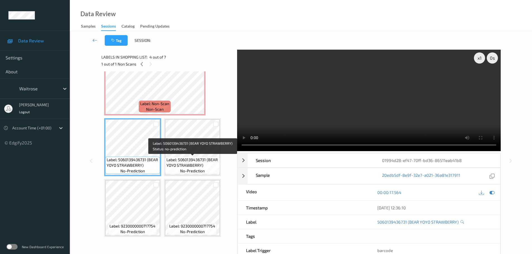
click at [171, 159] on span "Label: 5060139436731 (BEAR YOYO STRAWBERRY)" at bounding box center [192, 162] width 52 height 11
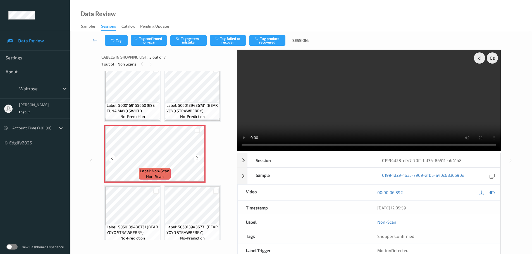
scroll to position [0, 0]
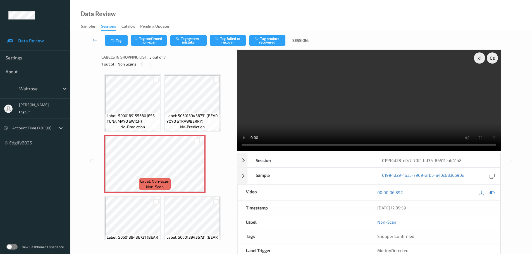
click at [190, 118] on span "Label: 5060139436731 (BEAR YOYO STRAWBERRY)" at bounding box center [192, 118] width 52 height 11
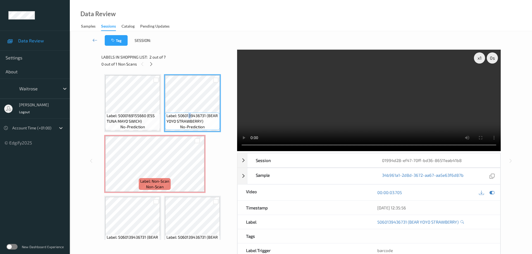
click at [161, 111] on div "Label: 5000169155660 (ESS TUNA MAYO SWICH) no-prediction" at bounding box center [132, 103] width 57 height 58
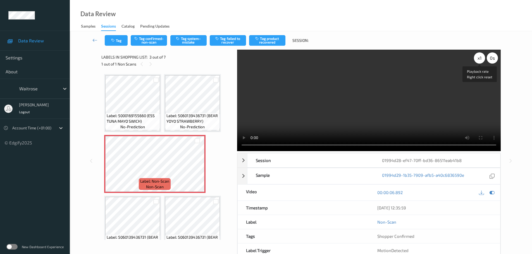
click at [480, 61] on div "x 1" at bounding box center [479, 58] width 11 height 11
click at [480, 61] on div "x 2" at bounding box center [479, 58] width 11 height 11
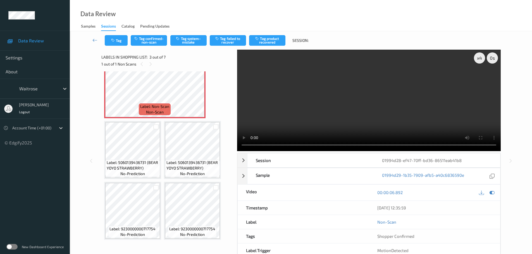
scroll to position [78, 0]
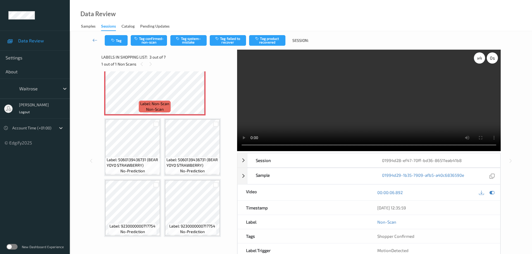
click at [479, 60] on div "x 4" at bounding box center [479, 58] width 11 height 11
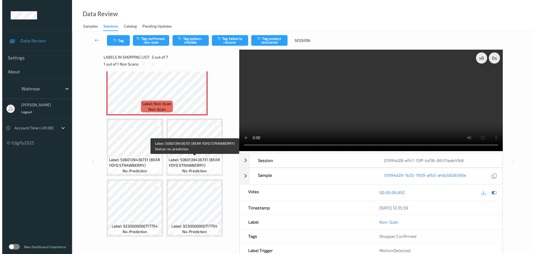
scroll to position [0, 0]
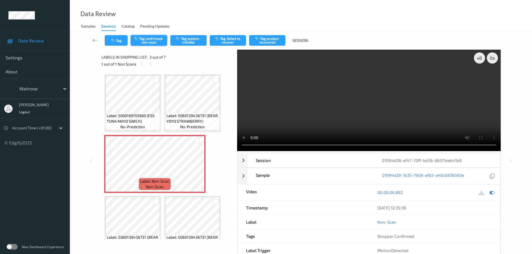
click at [153, 38] on button "Tag confirmed-non-scan" at bounding box center [149, 40] width 36 height 11
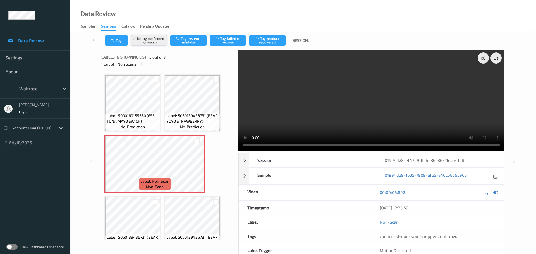
click at [146, 42] on button "Untag confirmed-non-scan" at bounding box center [149, 40] width 36 height 11
click at [186, 43] on button "Tag system-mistake" at bounding box center [188, 40] width 36 height 11
click at [121, 44] on button "Tag" at bounding box center [116, 40] width 23 height 11
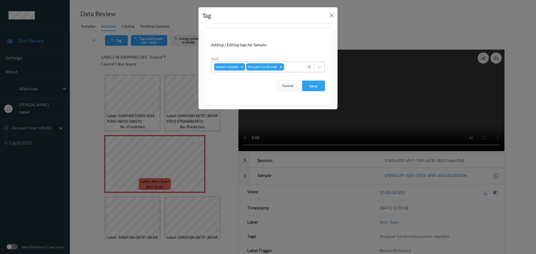
drag, startPoint x: 320, startPoint y: 66, endPoint x: 314, endPoint y: 67, distance: 6.0
click at [319, 66] on icon at bounding box center [320, 67] width 6 height 6
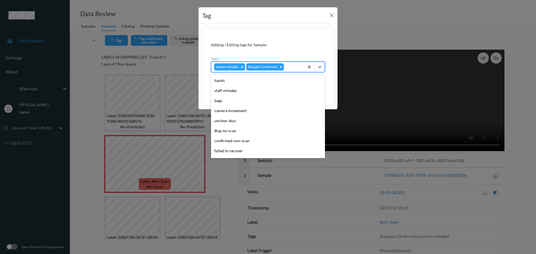
scroll to position [140, 0]
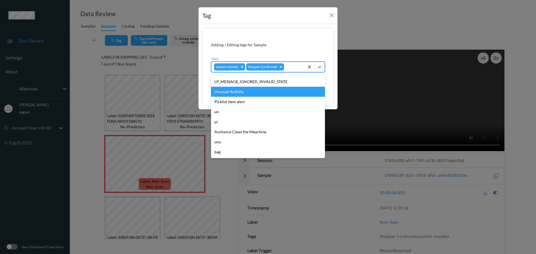
click at [232, 93] on div "Unusual-Activity" at bounding box center [268, 92] width 114 height 10
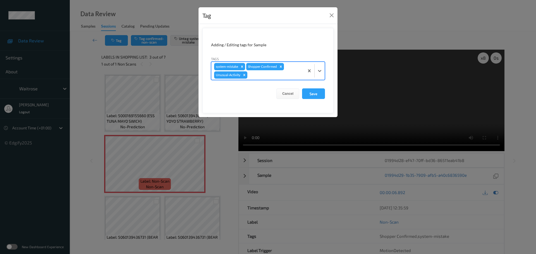
click at [266, 39] on form "Adding / Editing tags for Sample Tags option Unusual-Activity, selected. Select…" at bounding box center [267, 70] width 131 height 85
click at [317, 91] on button "Save" at bounding box center [313, 94] width 23 height 11
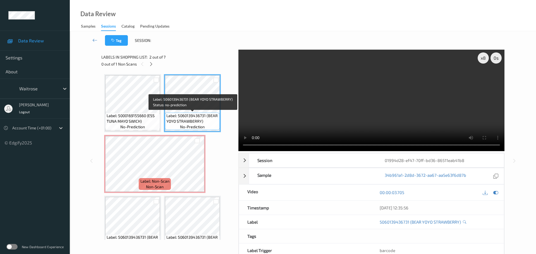
click at [191, 145] on div at bounding box center [197, 140] width 14 height 9
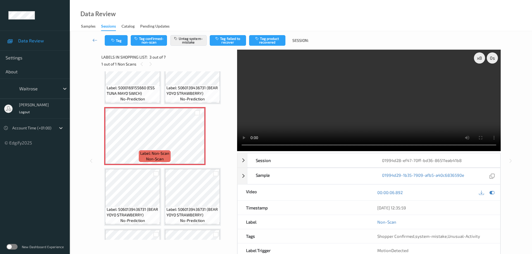
scroll to position [0, 0]
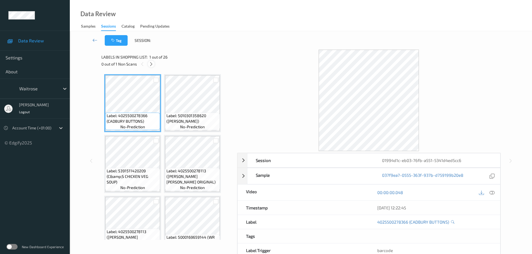
click at [152, 66] on icon at bounding box center [151, 64] width 5 height 5
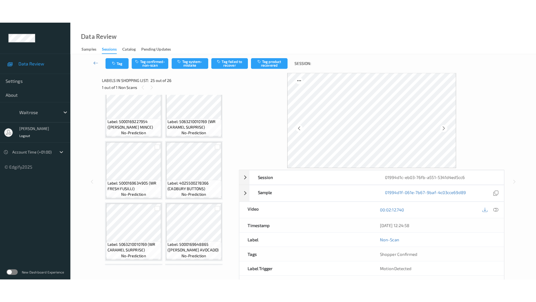
scroll to position [645, 0]
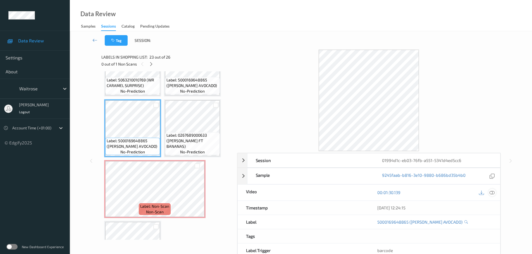
click at [493, 193] on icon at bounding box center [492, 192] width 5 height 5
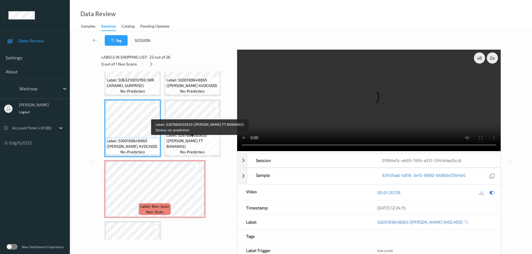
drag, startPoint x: 192, startPoint y: 142, endPoint x: 183, endPoint y: 144, distance: 8.5
click at [192, 142] on span "Label: 0267689000633 (WR ESS FT BANANAS)" at bounding box center [192, 141] width 52 height 17
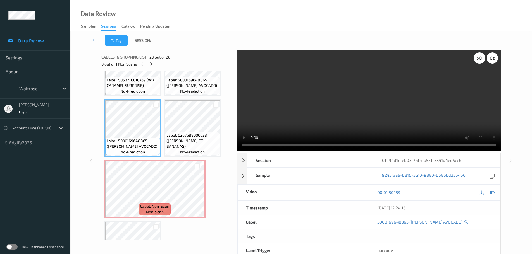
click at [478, 59] on div "x 8" at bounding box center [479, 58] width 11 height 11
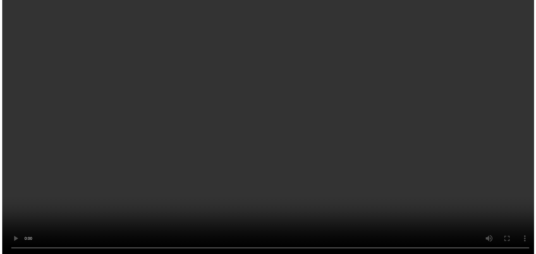
scroll to position [686, 0]
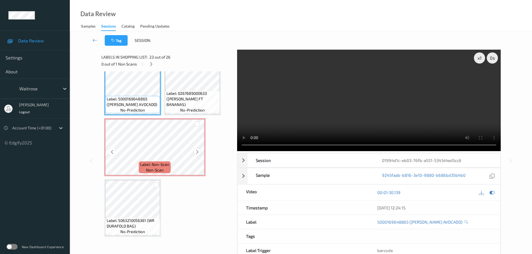
click at [197, 150] on icon at bounding box center [197, 152] width 5 height 5
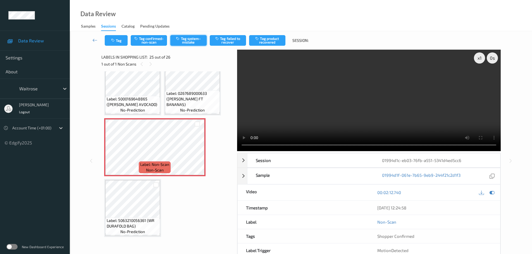
click at [180, 40] on icon "button" at bounding box center [178, 39] width 5 height 4
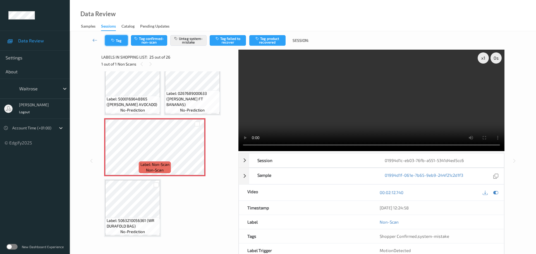
click at [123, 42] on button "Tag" at bounding box center [116, 40] width 23 height 11
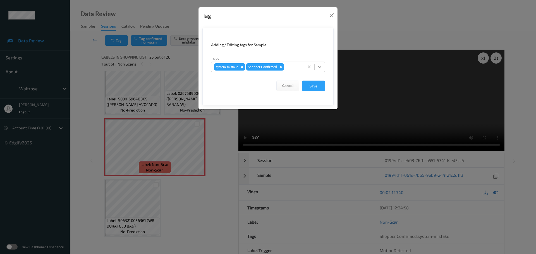
click at [319, 68] on icon at bounding box center [320, 67] width 6 height 6
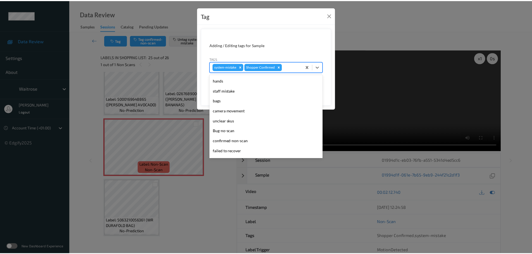
scroll to position [140, 0]
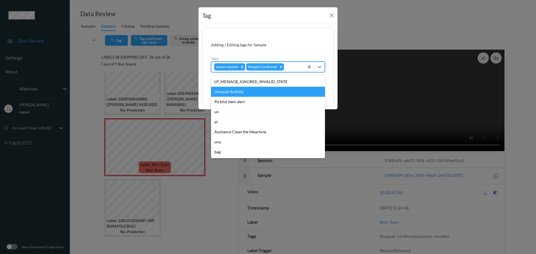
click at [240, 90] on div "Unusual-Activity" at bounding box center [268, 92] width 114 height 10
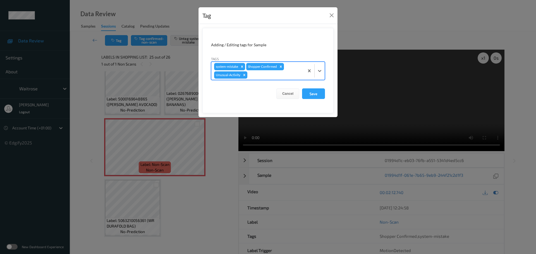
click at [279, 43] on div "Adding / Editing tags for Sample" at bounding box center [268, 45] width 114 height 6
click at [311, 92] on button "Save" at bounding box center [313, 94] width 23 height 11
click at [315, 93] on button "Save" at bounding box center [313, 94] width 23 height 11
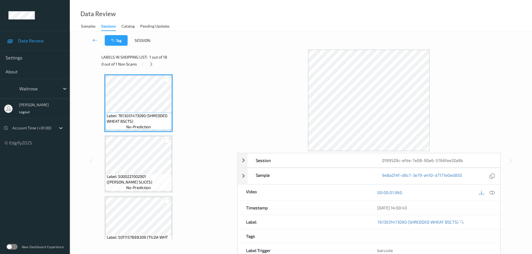
click at [152, 68] on div "Labels in shopping list: 1 out of 18 0 out of 1 Non Scans" at bounding box center [167, 61] width 132 height 22
click at [151, 67] on div at bounding box center [151, 64] width 7 height 7
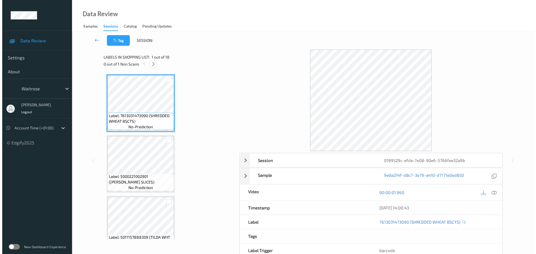
scroll to position [733, 0]
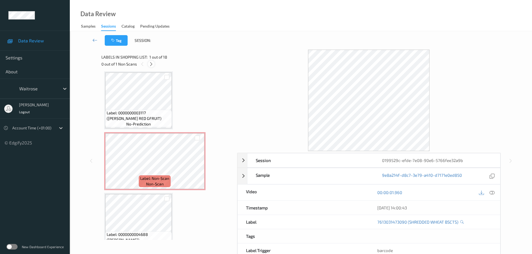
click at [150, 64] on icon at bounding box center [151, 64] width 5 height 5
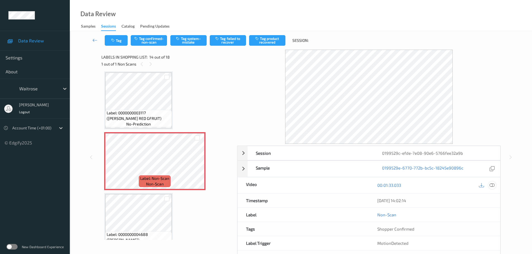
click at [490, 185] on icon at bounding box center [492, 185] width 5 height 5
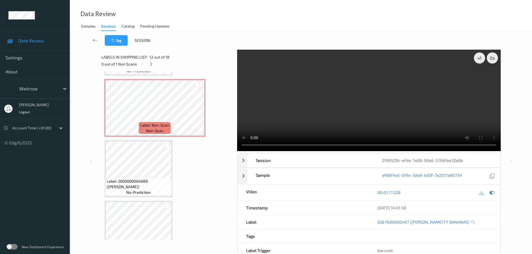
scroll to position [789, 0]
click at [481, 58] on div "x 1" at bounding box center [479, 58] width 11 height 11
click at [481, 58] on div "x 2" at bounding box center [479, 58] width 11 height 11
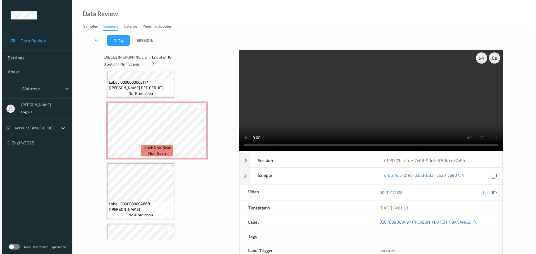
scroll to position [733, 0]
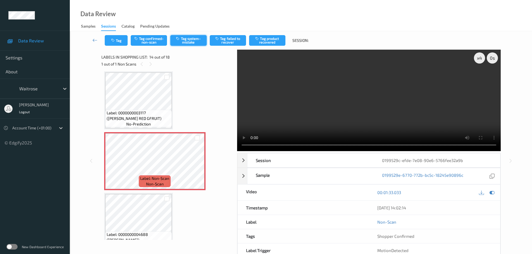
click at [195, 44] on button "Tag system-mistake" at bounding box center [188, 40] width 36 height 11
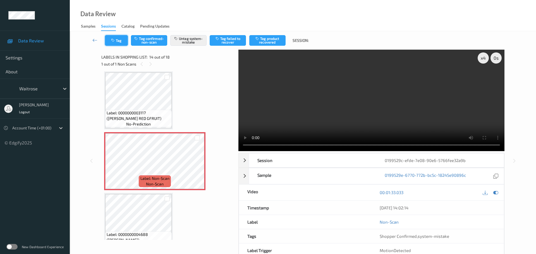
click at [122, 39] on button "Tag" at bounding box center [116, 40] width 23 height 11
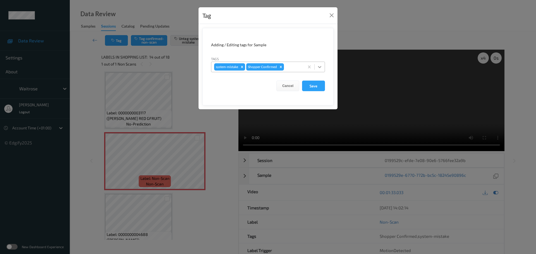
click at [320, 63] on div at bounding box center [320, 67] width 10 height 10
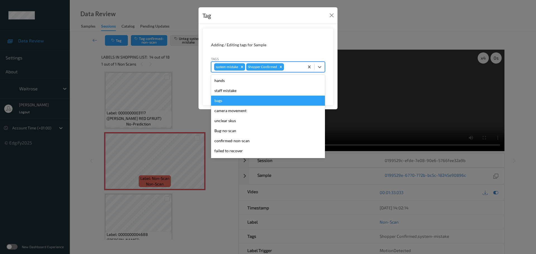
scroll to position [140, 0]
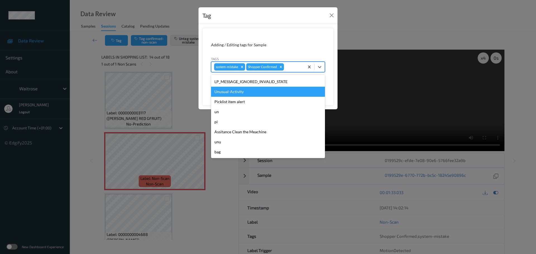
click at [237, 94] on div "Unusual-Activity" at bounding box center [268, 92] width 114 height 10
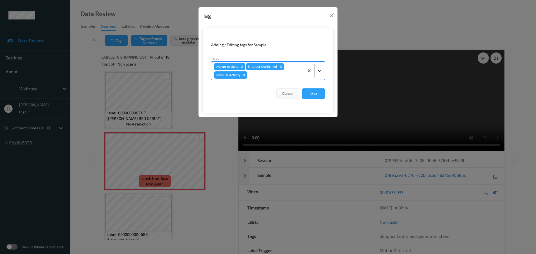
click at [321, 74] on div at bounding box center [320, 71] width 10 height 10
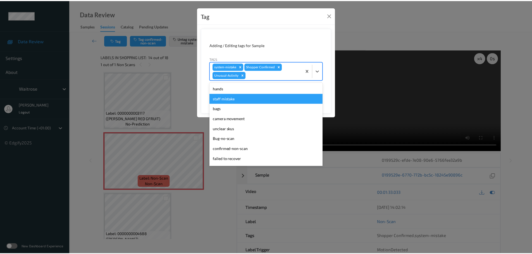
scroll to position [130, 0]
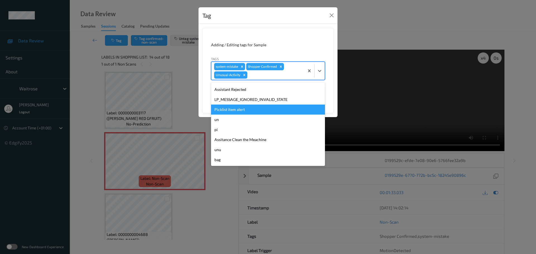
click at [222, 110] on div "Picklist item alert" at bounding box center [268, 110] width 114 height 10
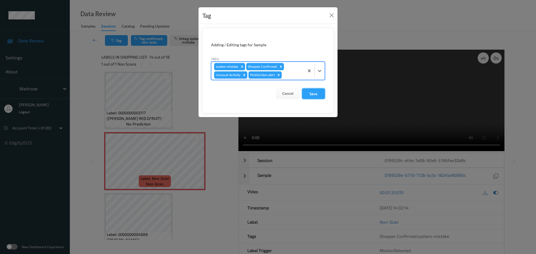
click at [318, 95] on button "Save" at bounding box center [313, 94] width 23 height 11
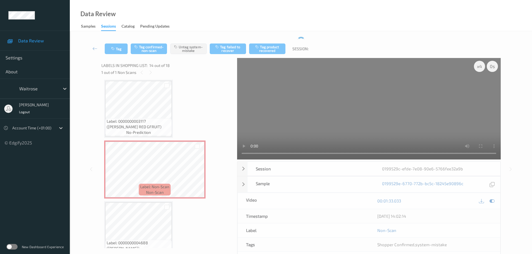
scroll to position [761, 0]
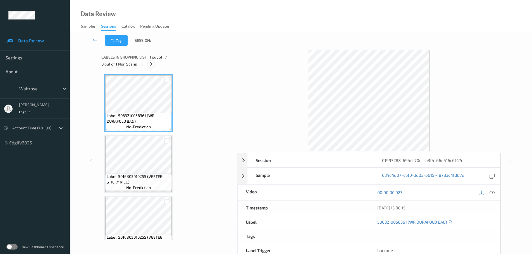
click at [152, 66] on icon at bounding box center [151, 64] width 5 height 5
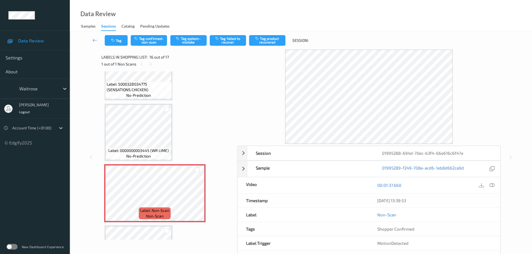
scroll to position [813, 0]
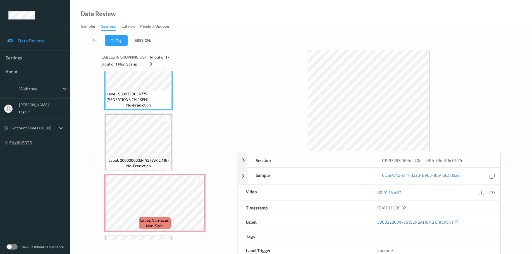
click at [491, 194] on icon at bounding box center [492, 192] width 5 height 5
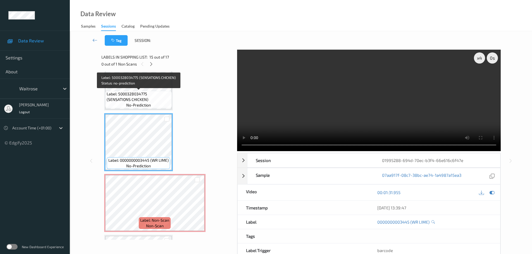
click at [155, 91] on div "Label: 5000328034775 (SENSATIONS CHICKEN) no-prediction" at bounding box center [138, 99] width 66 height 17
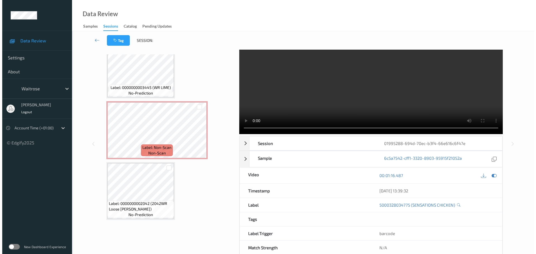
scroll to position [0, 0]
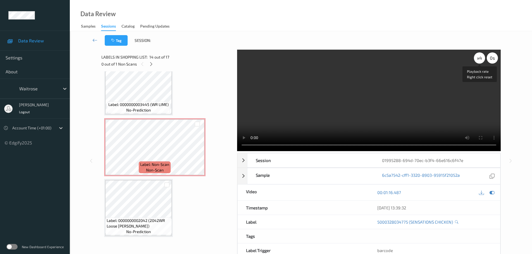
click at [480, 58] on div "x 4" at bounding box center [479, 58] width 11 height 11
click at [480, 58] on div "x 8" at bounding box center [479, 58] width 11 height 11
click at [480, 58] on div "x 1" at bounding box center [479, 58] width 11 height 11
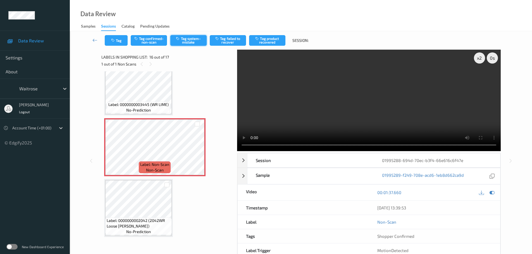
click at [195, 40] on button "Tag system-mistake" at bounding box center [188, 40] width 36 height 11
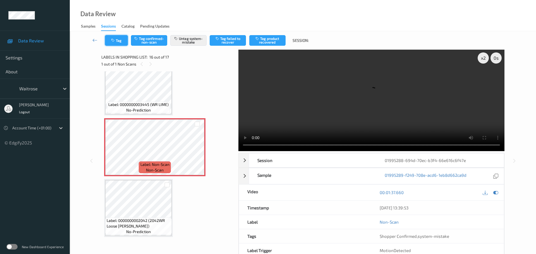
click at [116, 42] on icon "button" at bounding box center [113, 41] width 5 height 4
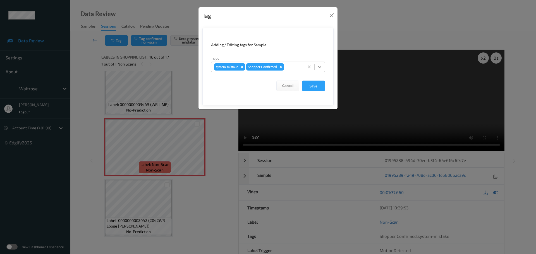
click at [323, 66] on div at bounding box center [320, 67] width 10 height 10
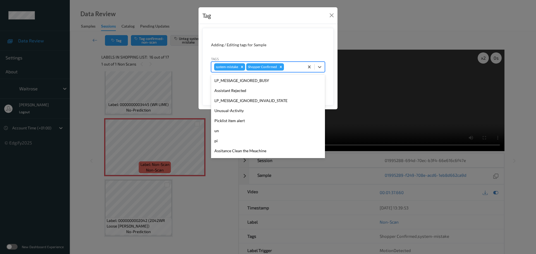
scroll to position [140, 0]
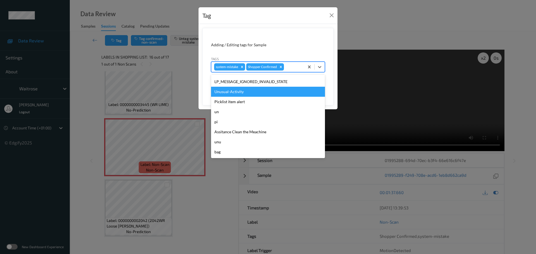
click at [237, 91] on div "Unusual-Activity" at bounding box center [268, 92] width 114 height 10
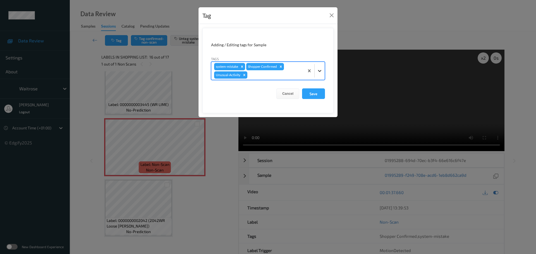
click at [320, 74] on div at bounding box center [320, 71] width 10 height 10
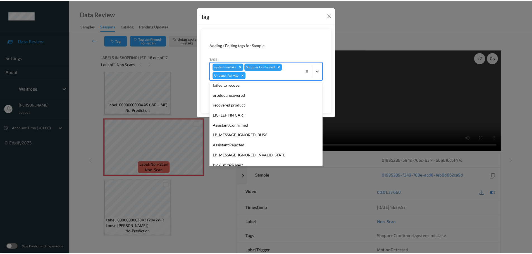
scroll to position [130, 0]
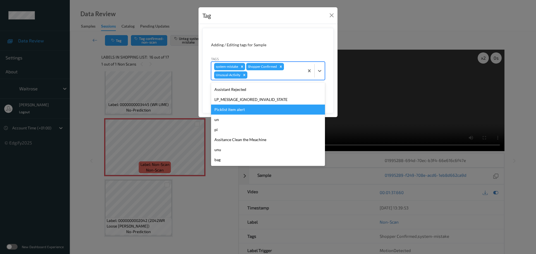
click at [244, 111] on div "Picklist item alert" at bounding box center [268, 110] width 114 height 10
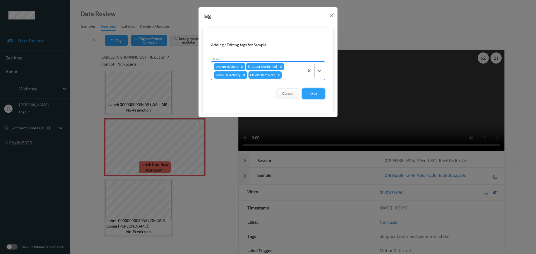
click at [315, 96] on button "Save" at bounding box center [313, 94] width 23 height 11
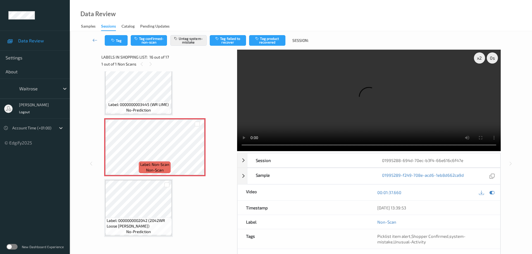
click at [150, 221] on span "Label: 0000000002042 (2042WR Loose Root Ginger)" at bounding box center [139, 223] width 64 height 11
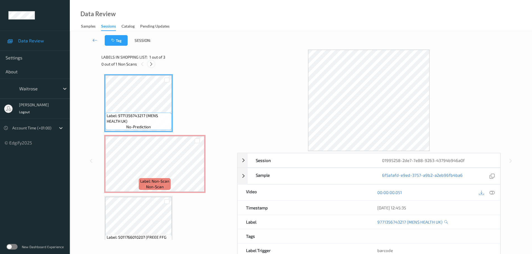
click at [150, 63] on icon at bounding box center [151, 64] width 5 height 5
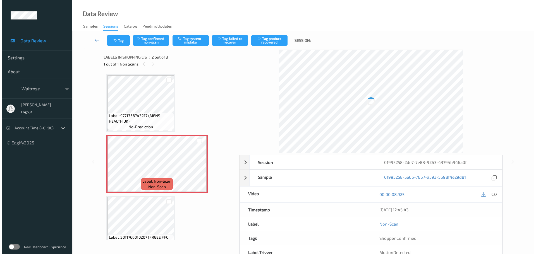
scroll to position [3, 0]
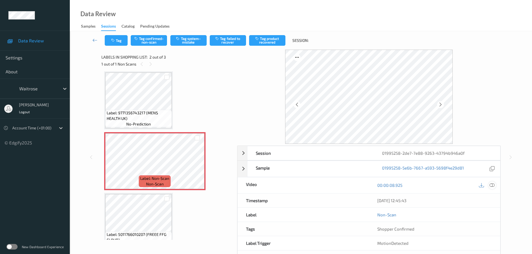
click at [494, 186] on icon at bounding box center [492, 185] width 5 height 5
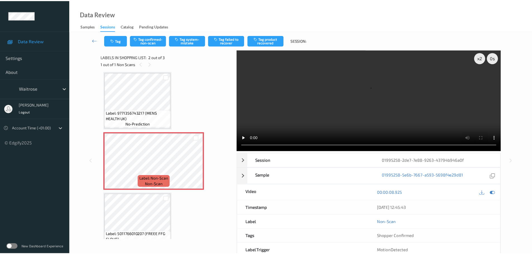
scroll to position [0, 0]
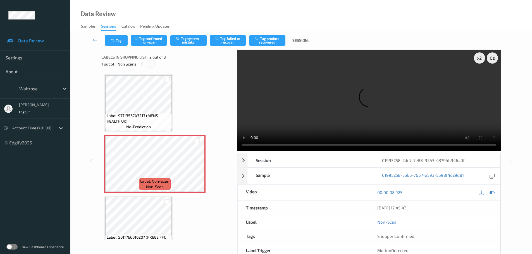
click at [153, 62] on div at bounding box center [150, 64] width 7 height 7
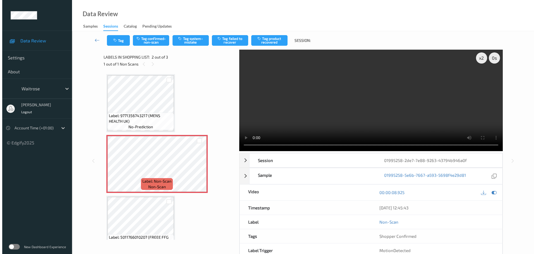
scroll to position [17, 0]
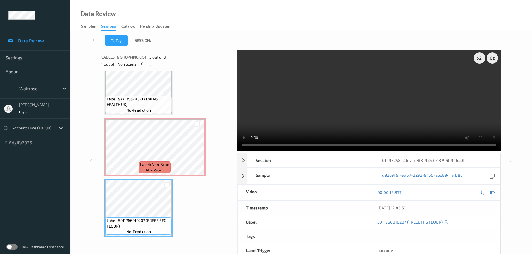
click at [333, 145] on video at bounding box center [369, 101] width 264 height 102
click at [483, 56] on div "x 2" at bounding box center [479, 58] width 11 height 11
click at [478, 59] on div "x 4" at bounding box center [479, 58] width 11 height 11
click at [481, 145] on video at bounding box center [369, 101] width 264 height 102
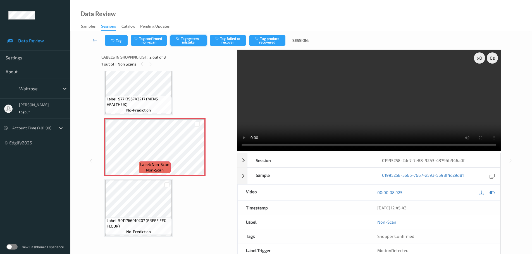
click at [192, 44] on button "Tag system-mistake" at bounding box center [188, 40] width 36 height 11
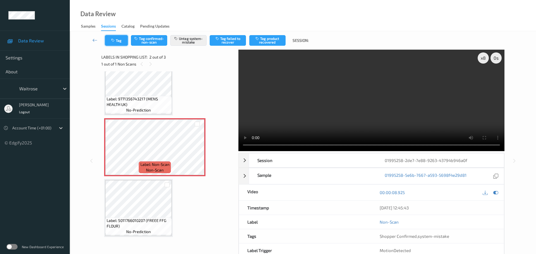
click at [118, 41] on button "Tag" at bounding box center [116, 40] width 23 height 11
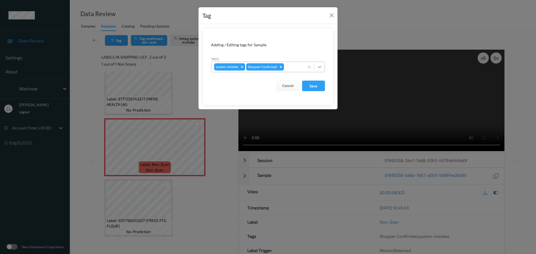
click at [321, 67] on icon at bounding box center [320, 67] width 6 height 6
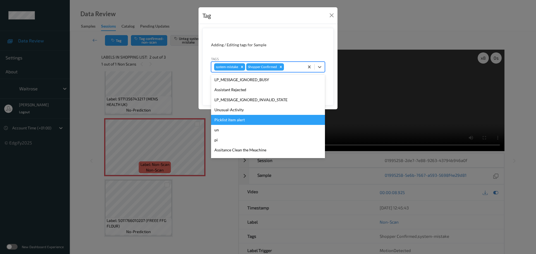
scroll to position [140, 0]
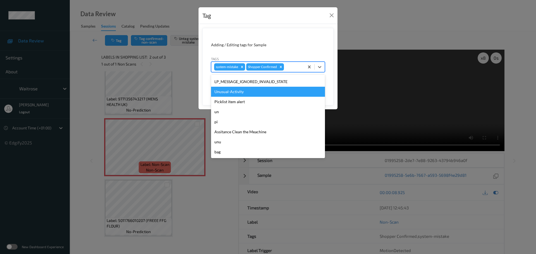
click at [246, 94] on div "Unusual-Activity" at bounding box center [268, 92] width 114 height 10
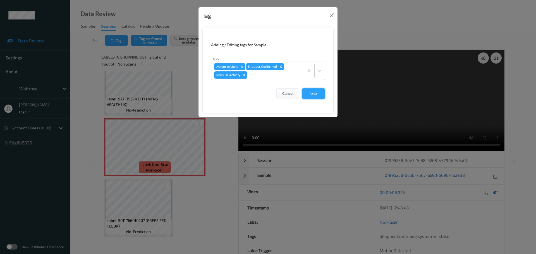
click at [317, 95] on button "Save" at bounding box center [313, 94] width 23 height 11
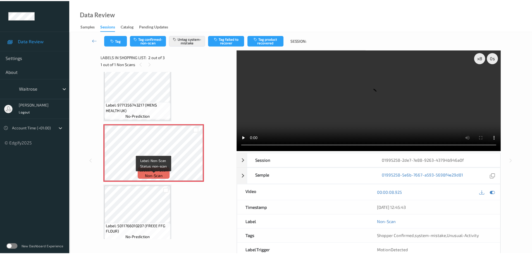
scroll to position [17, 0]
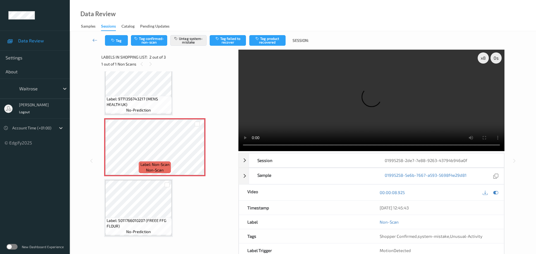
click at [161, 218] on span "Label: 5011766010207 (FREEE FFG FLOUR)" at bounding box center [139, 223] width 64 height 11
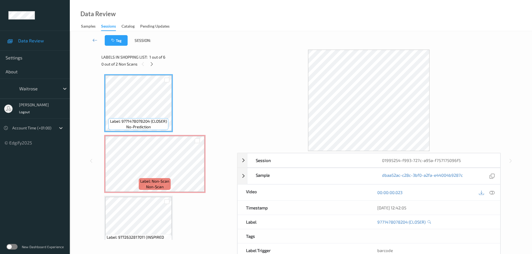
click at [156, 63] on div "0 out of 2 Non Scans" at bounding box center [167, 64] width 132 height 7
click at [155, 63] on div "0 out of 2 Non Scans" at bounding box center [167, 64] width 132 height 7
click at [154, 63] on icon at bounding box center [151, 64] width 5 height 5
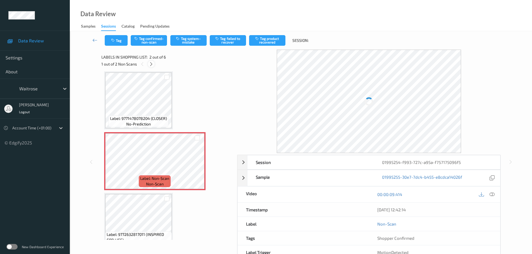
click at [153, 63] on icon at bounding box center [151, 64] width 5 height 5
click at [152, 63] on icon at bounding box center [151, 64] width 5 height 5
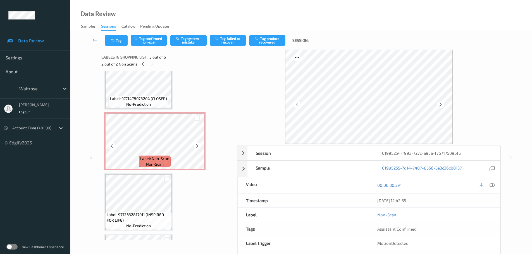
scroll to position [0, 0]
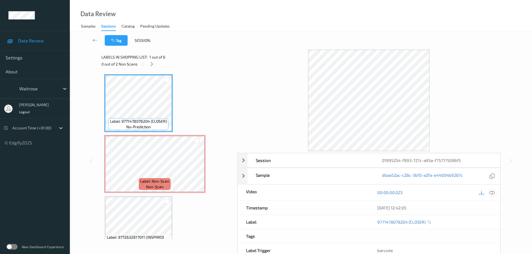
click at [493, 194] on icon at bounding box center [492, 192] width 5 height 5
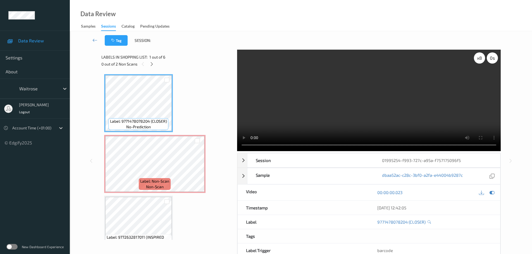
click at [477, 59] on div "x 8" at bounding box center [479, 58] width 11 height 11
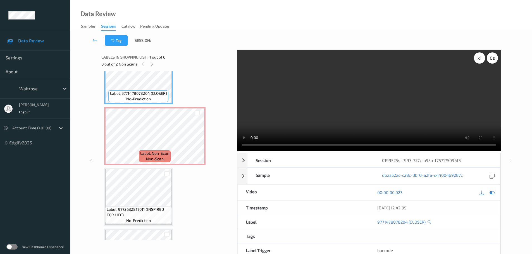
click at [477, 61] on div "x 1" at bounding box center [479, 58] width 11 height 11
click at [476, 61] on div "x 2" at bounding box center [479, 58] width 11 height 11
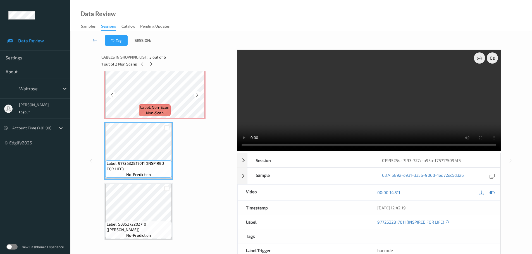
scroll to position [84, 0]
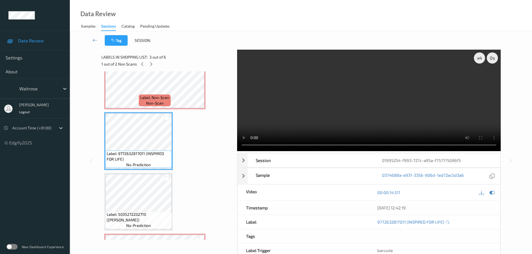
click at [141, 162] on span "no-prediction" at bounding box center [138, 165] width 25 height 6
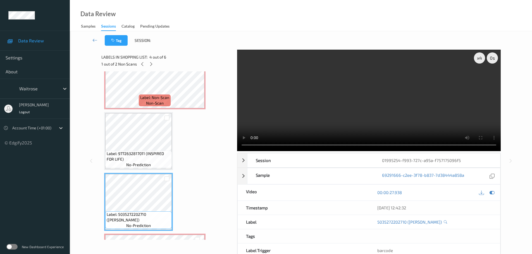
click at [143, 167] on span "no-prediction" at bounding box center [138, 165] width 25 height 6
drag, startPoint x: 148, startPoint y: 215, endPoint x: 115, endPoint y: 221, distance: 33.5
click at [115, 221] on span "Label: 5035272202710 (TAIKO YASAI POKE)" at bounding box center [139, 217] width 64 height 11
copy span "TAIKO YASAI POKE"
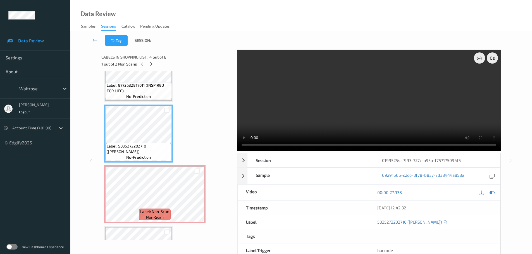
scroll to position [140, 0]
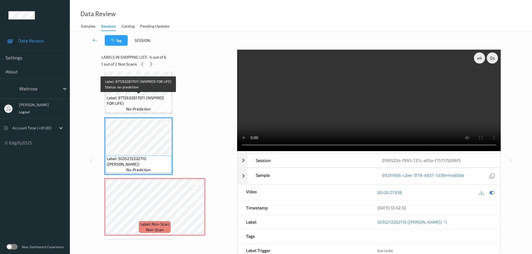
click at [155, 101] on span "Label: 9772632817011 (INSPIRED FOR LIFE)" at bounding box center [139, 100] width 64 height 11
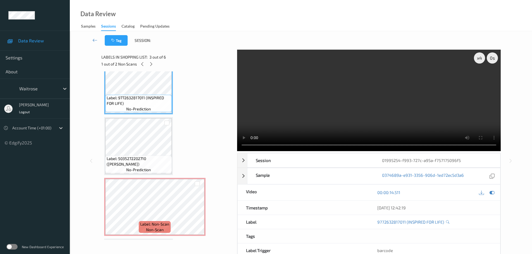
click at [480, 64] on video at bounding box center [369, 101] width 264 height 102
click at [479, 63] on div "x 4" at bounding box center [479, 58] width 11 height 11
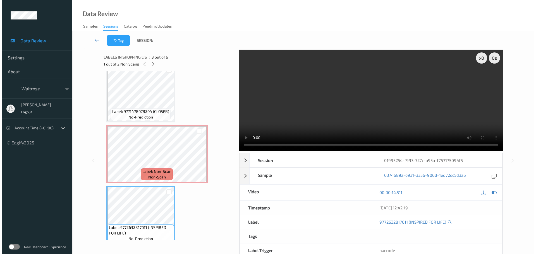
scroll to position [0, 0]
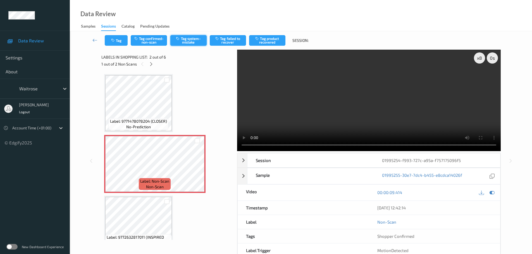
click at [187, 41] on button "Tag system-mistake" at bounding box center [188, 40] width 36 height 11
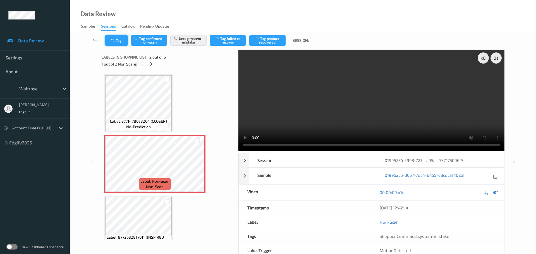
click at [115, 38] on button "Tag" at bounding box center [116, 40] width 23 height 11
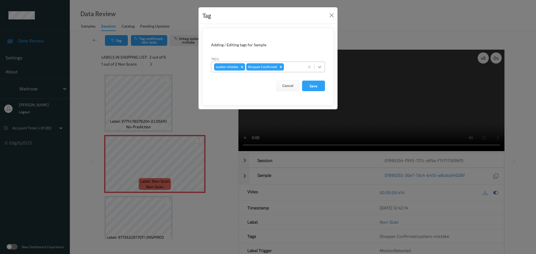
click at [321, 70] on div at bounding box center [320, 67] width 10 height 10
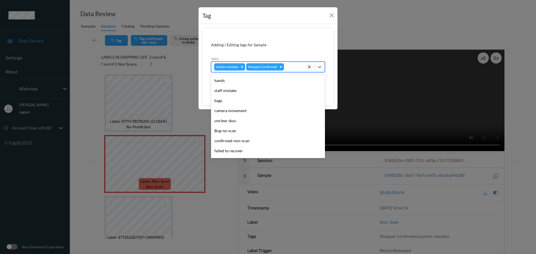
scroll to position [140, 0]
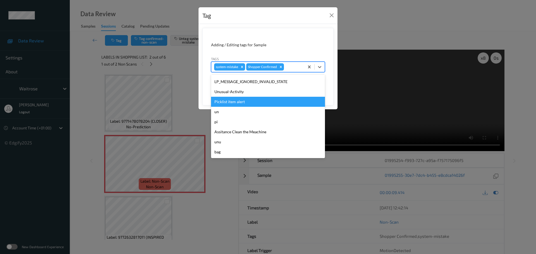
click at [235, 95] on div "Unusual-Activity" at bounding box center [268, 92] width 114 height 10
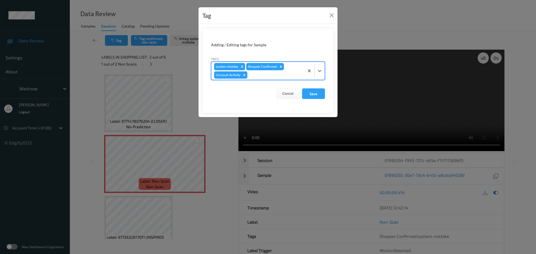
drag, startPoint x: 276, startPoint y: 44, endPoint x: 286, endPoint y: 44, distance: 9.8
click at [280, 44] on div "Adding / Editing tags for Sample" at bounding box center [268, 45] width 114 height 6
click at [310, 91] on button "Save" at bounding box center [313, 94] width 23 height 11
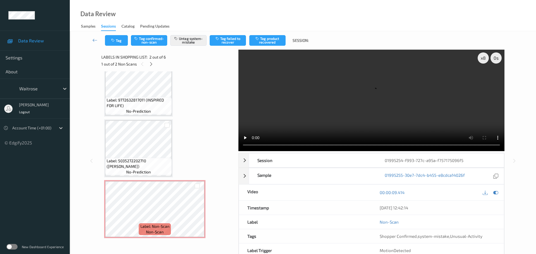
scroll to position [199, 0]
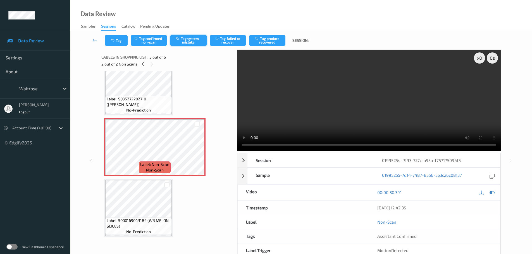
click at [194, 37] on button "Tag system-mistake" at bounding box center [188, 40] width 36 height 11
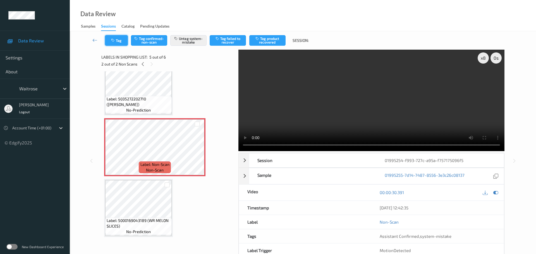
click at [107, 44] on button "Tag" at bounding box center [116, 40] width 23 height 11
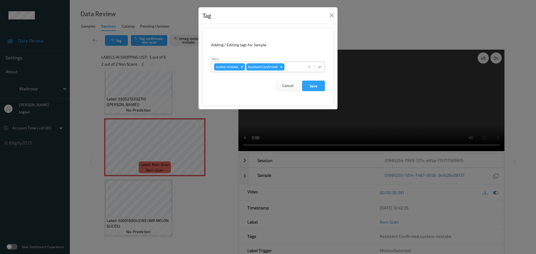
click at [321, 68] on icon at bounding box center [320, 67] width 6 height 6
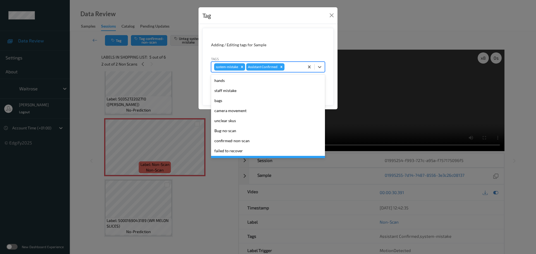
scroll to position [140, 0]
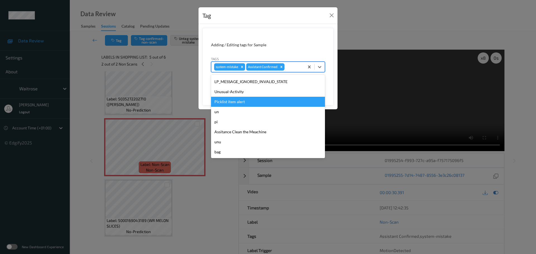
click at [237, 95] on div "Unusual-Activity" at bounding box center [268, 92] width 114 height 10
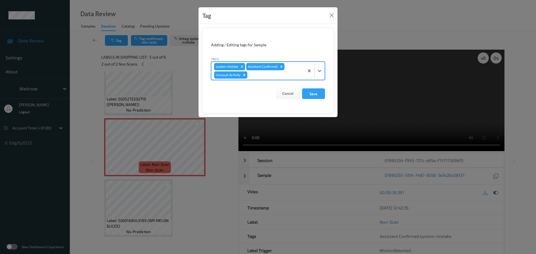
click at [270, 16] on div "Tag" at bounding box center [268, 15] width 139 height 17
click at [310, 94] on button "Save" at bounding box center [313, 94] width 23 height 11
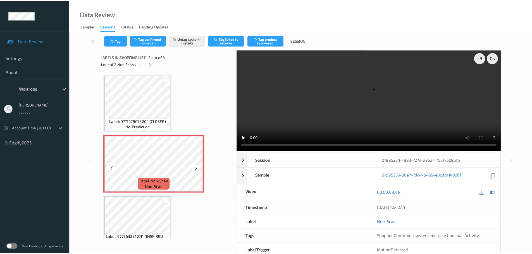
scroll to position [195, 0]
